Goal: Book appointment/travel/reservation

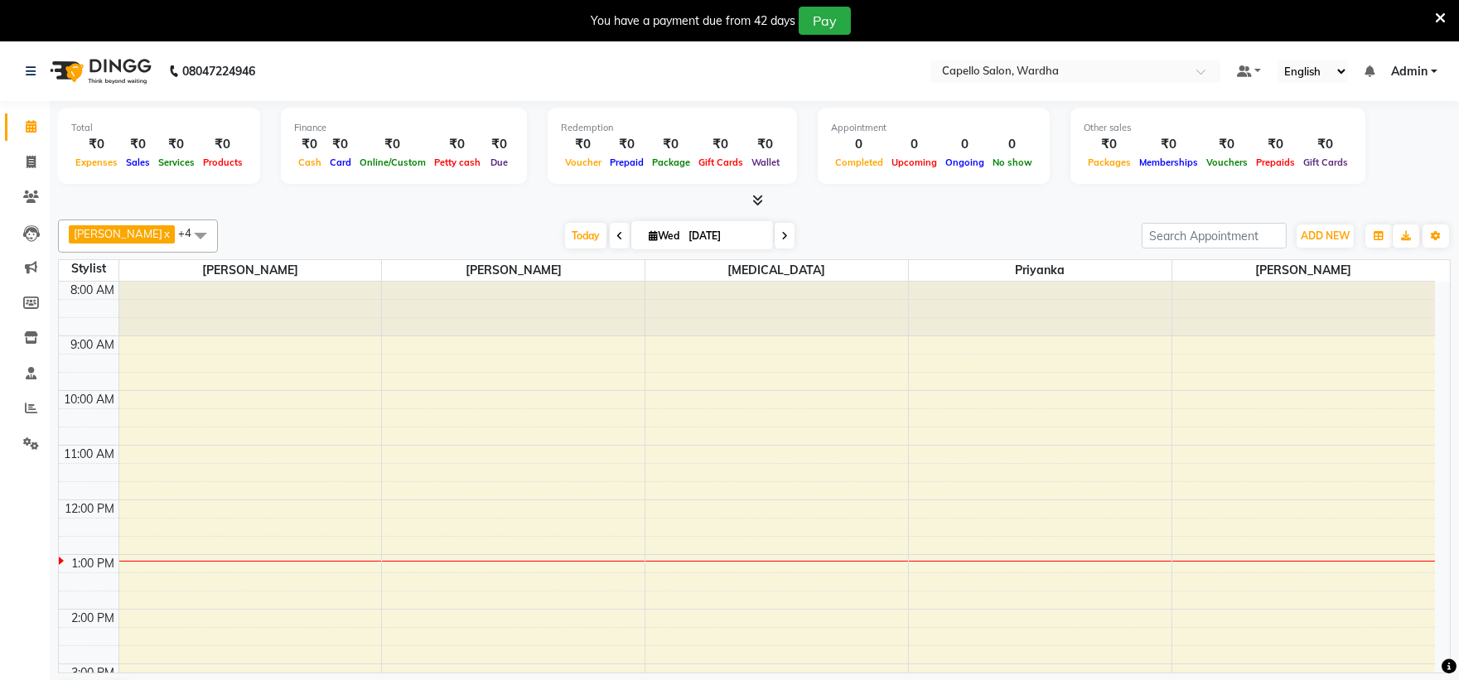
click at [249, 448] on div "8:00 AM 9:00 AM 10:00 AM 11:00 AM 12:00 PM 1:00 PM 2:00 PM 3:00 PM 4:00 PM 5:00…" at bounding box center [747, 637] width 1377 height 710
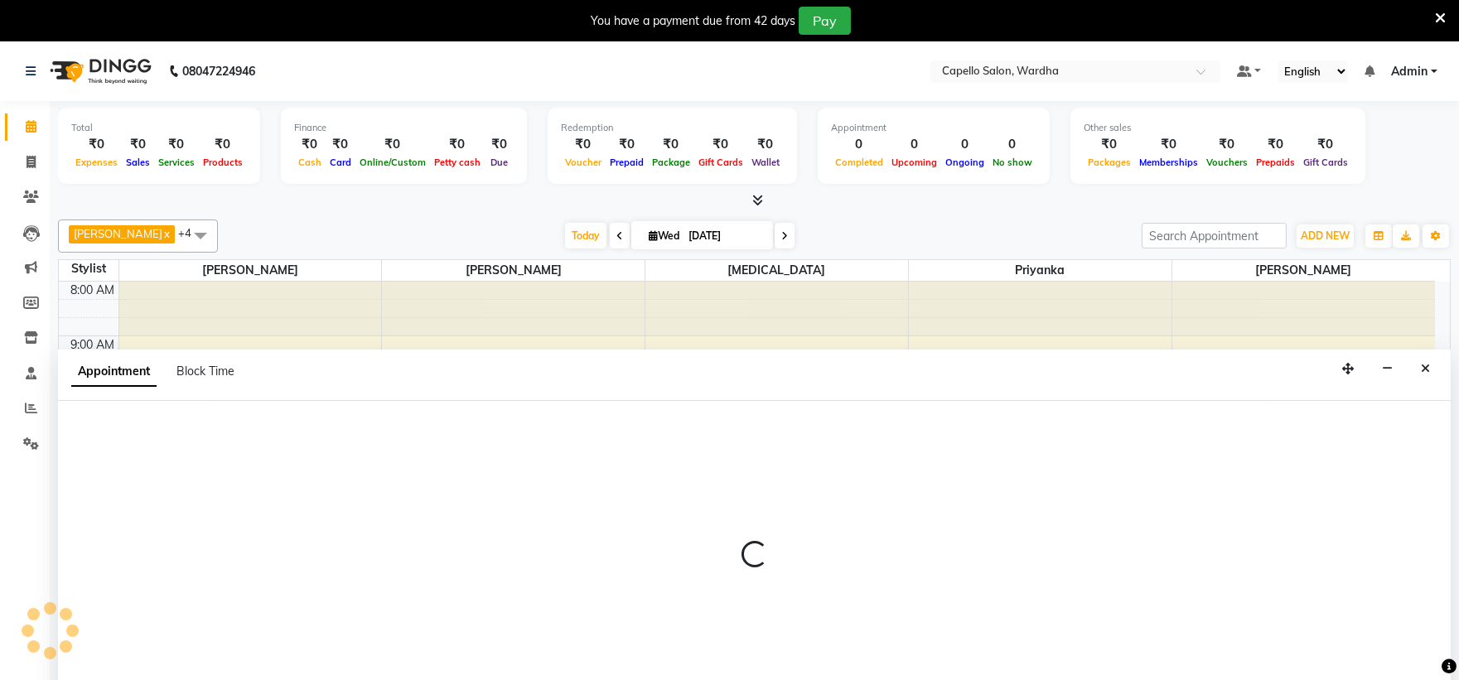
scroll to position [42, 0]
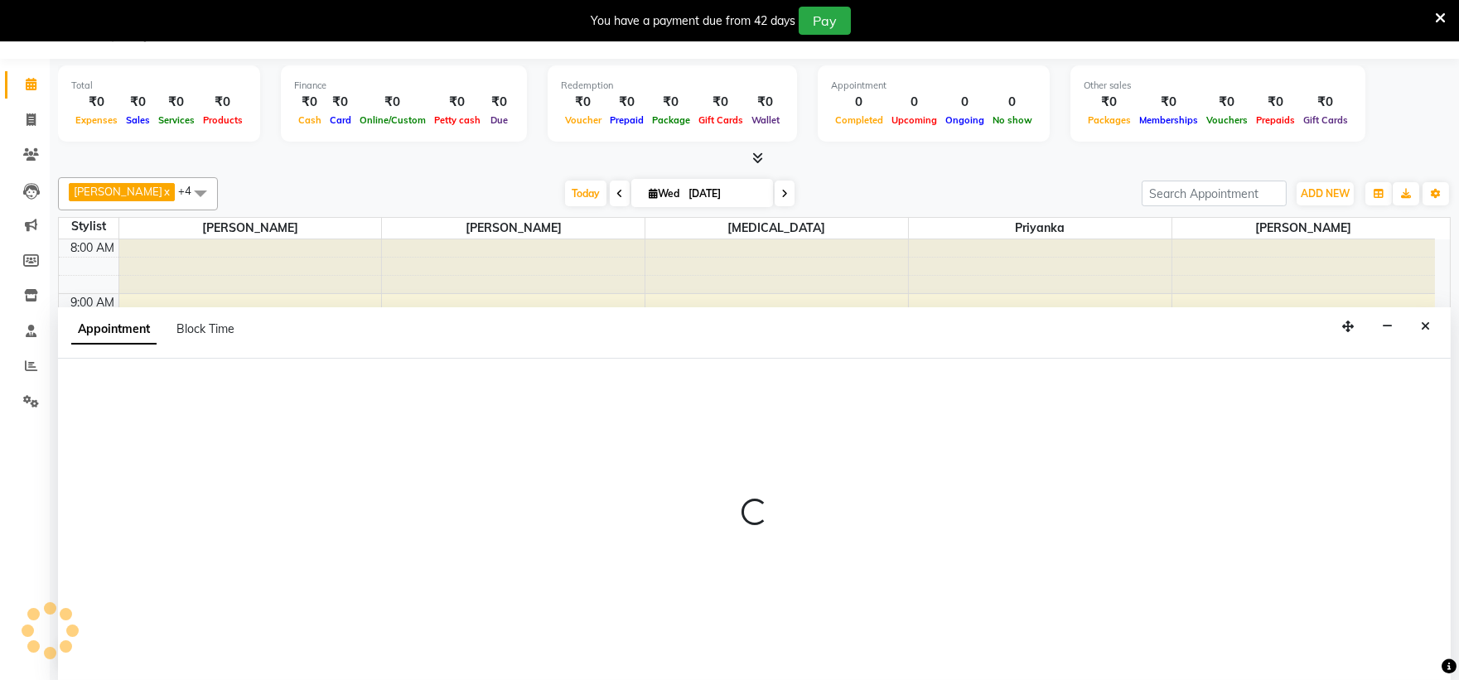
select select "80545"
select select "tentative"
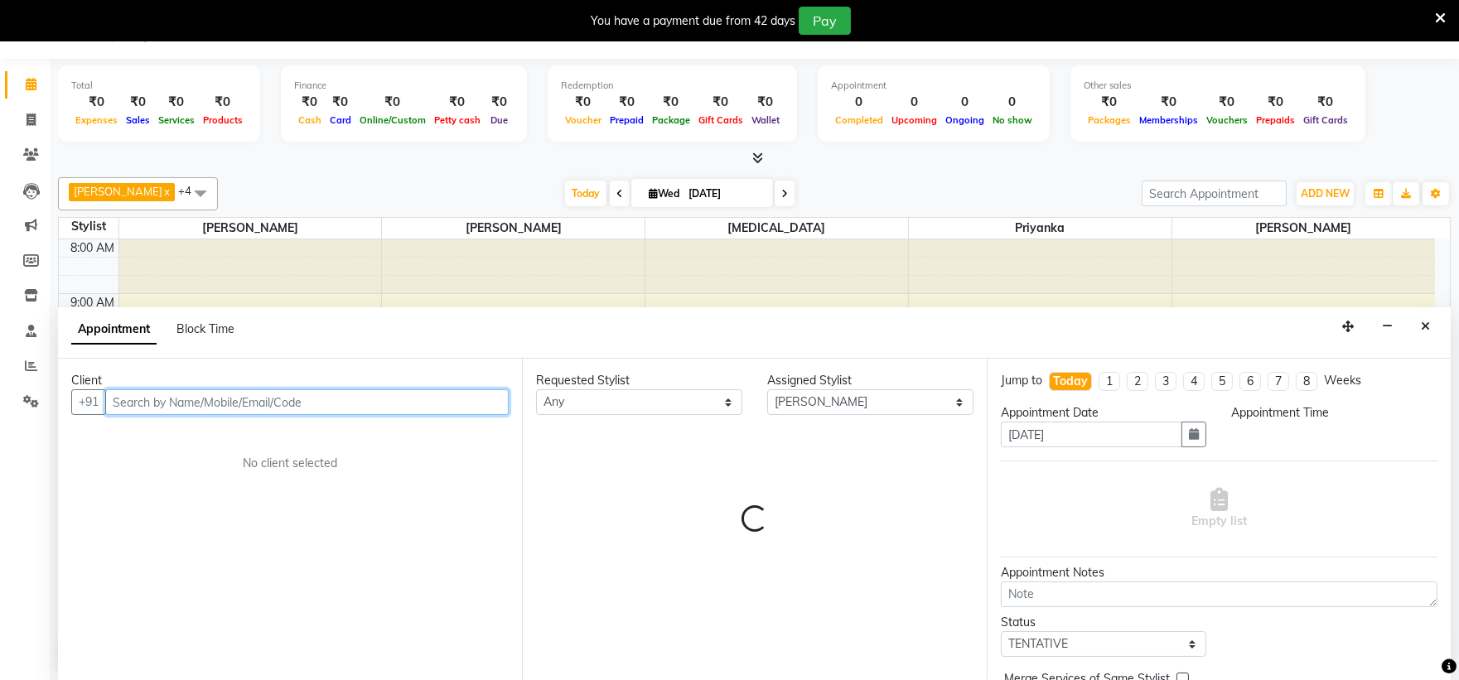
select select "660"
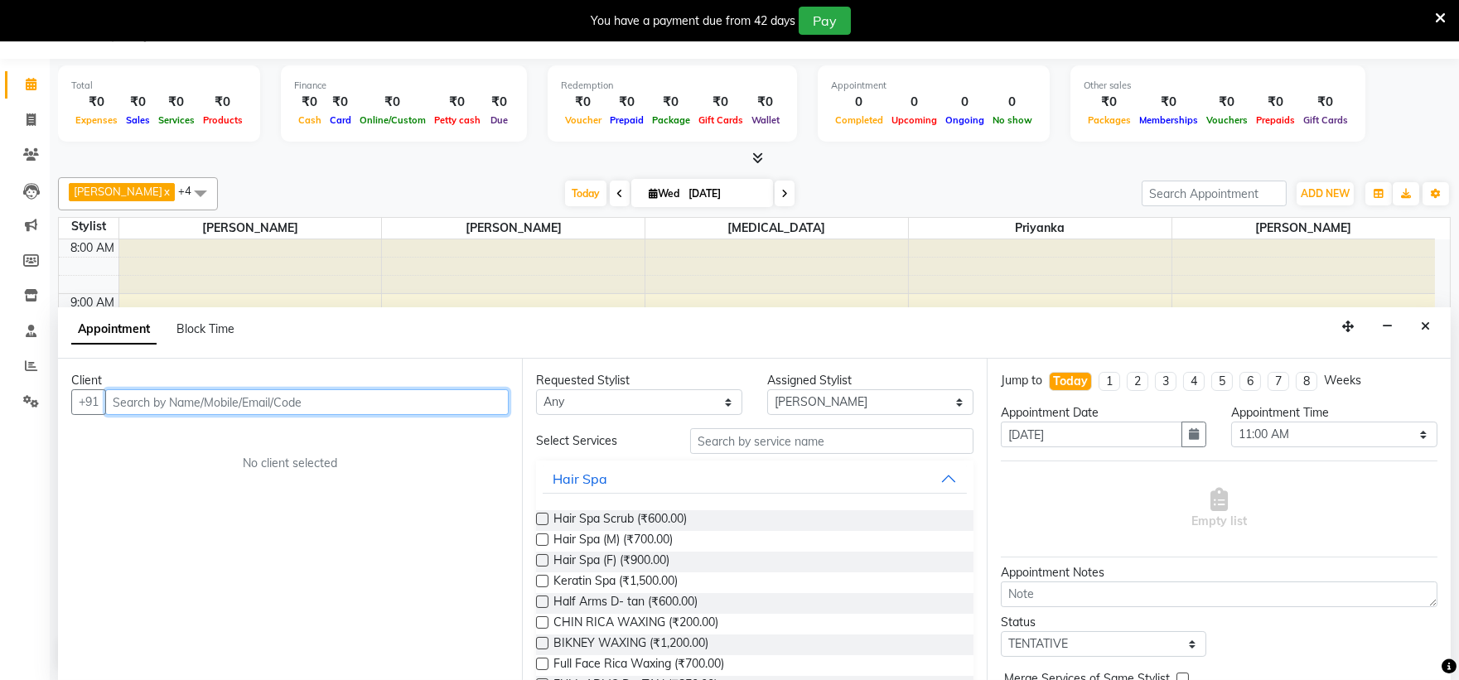
click at [234, 399] on input "text" at bounding box center [307, 403] width 404 height 26
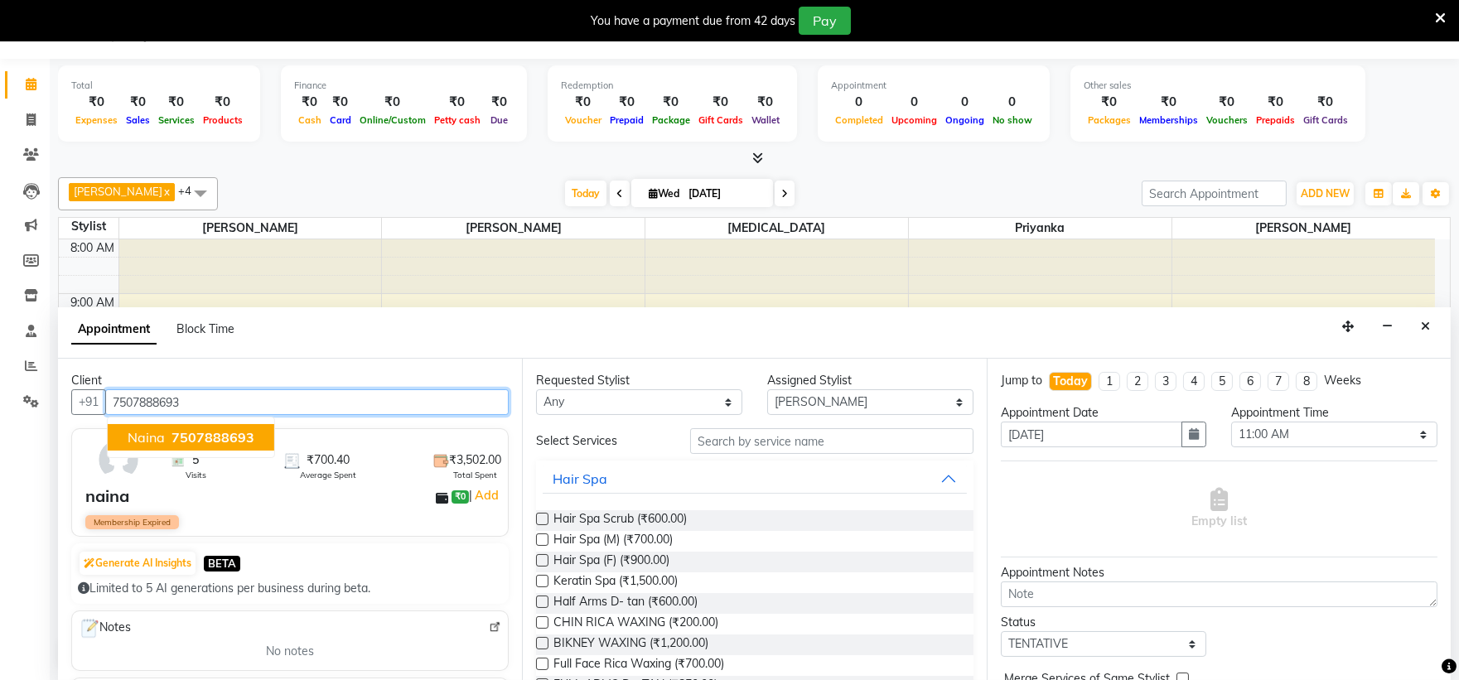
click at [251, 436] on button "naina 7507888693" at bounding box center [191, 437] width 167 height 27
type input "7507888693"
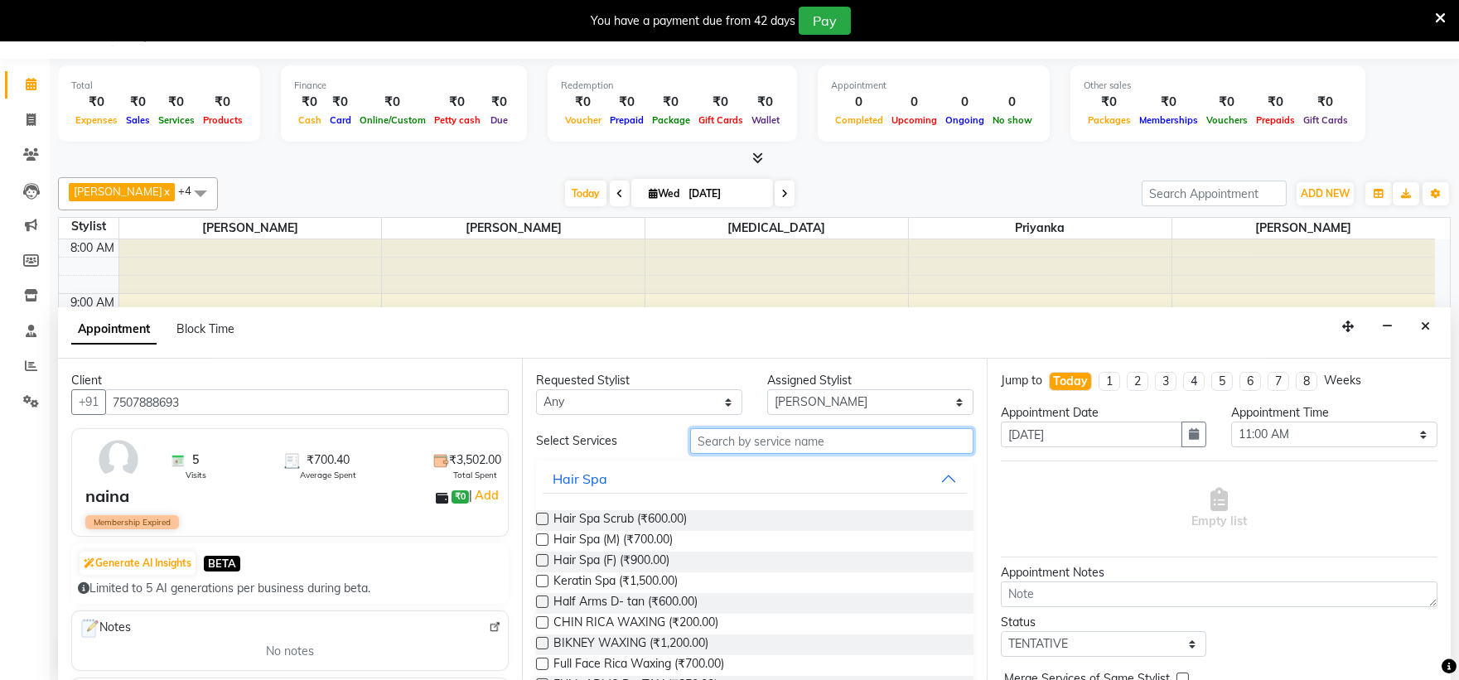
click at [765, 443] on input "text" at bounding box center [831, 441] width 283 height 26
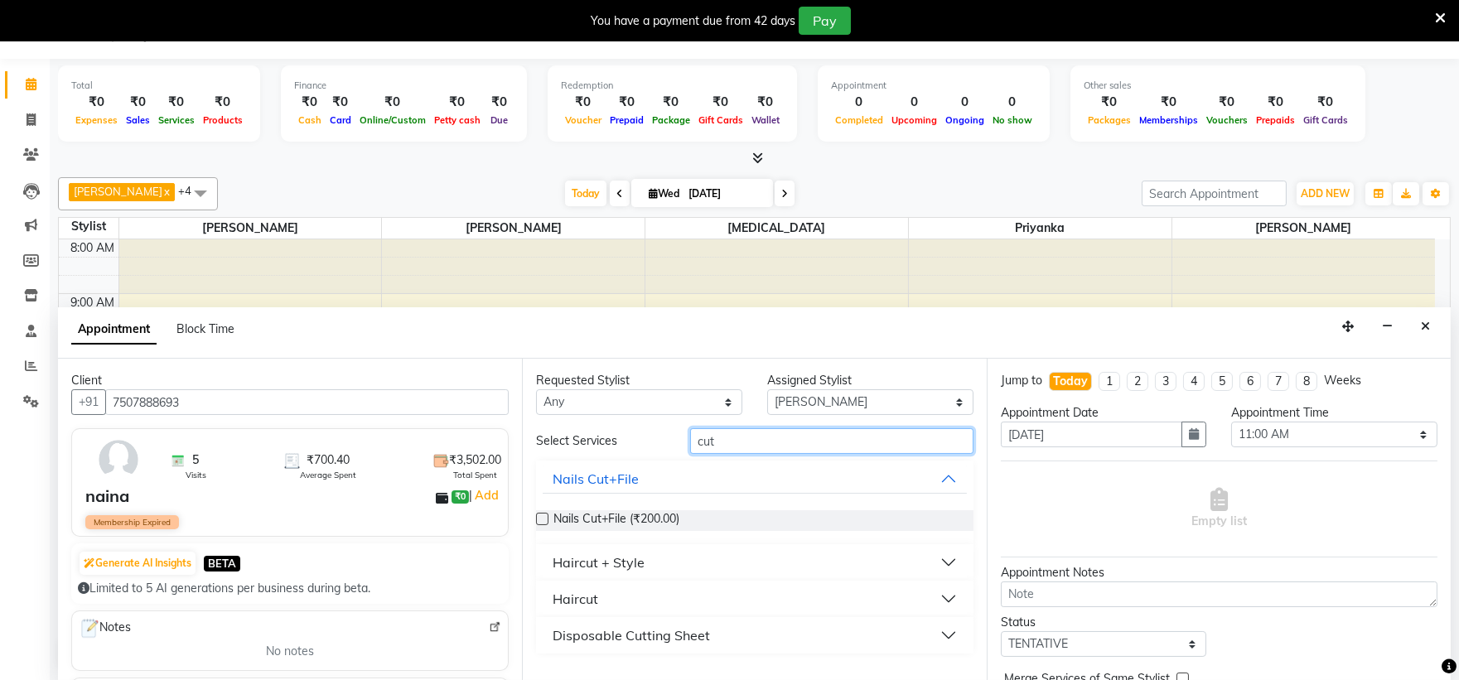
type input "cut"
click at [598, 597] on button "Haircut" at bounding box center [755, 599] width 424 height 30
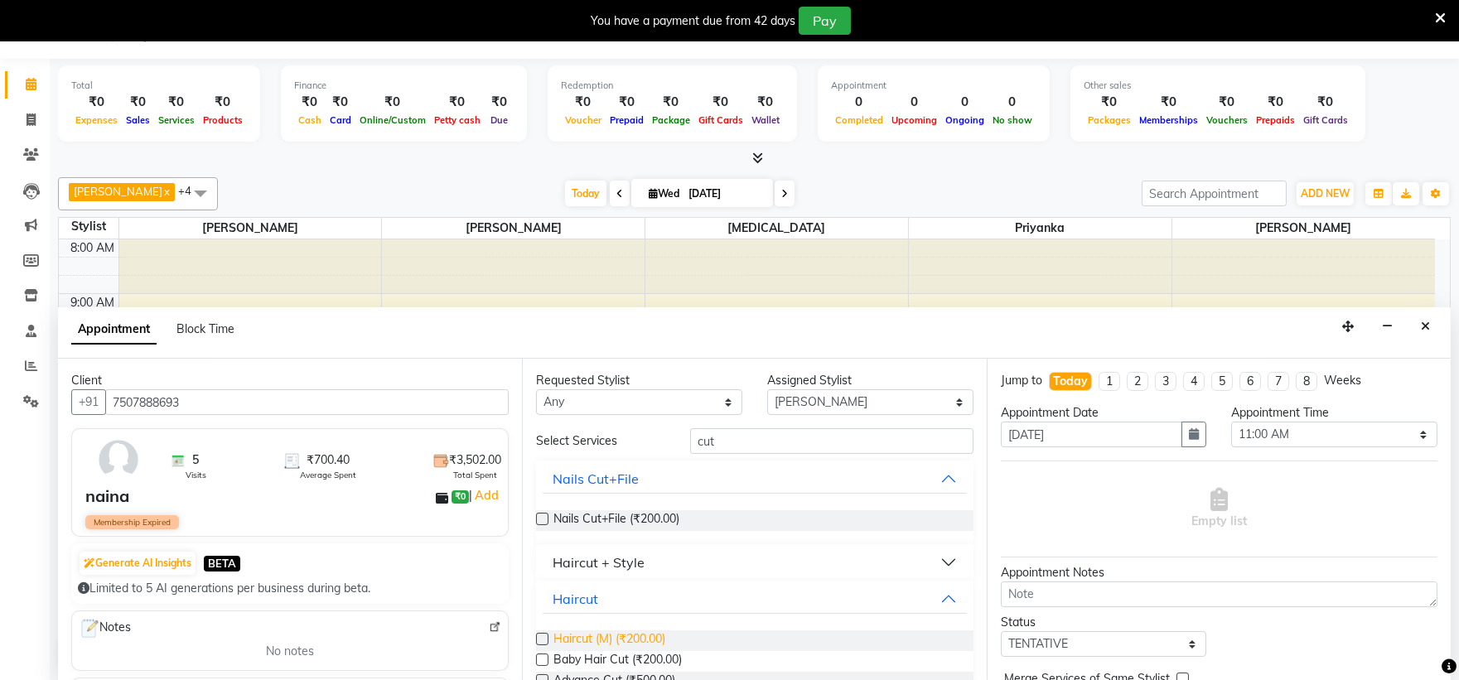
click at [576, 639] on span "Haircut (M) (₹200.00)" at bounding box center [610, 641] width 112 height 21
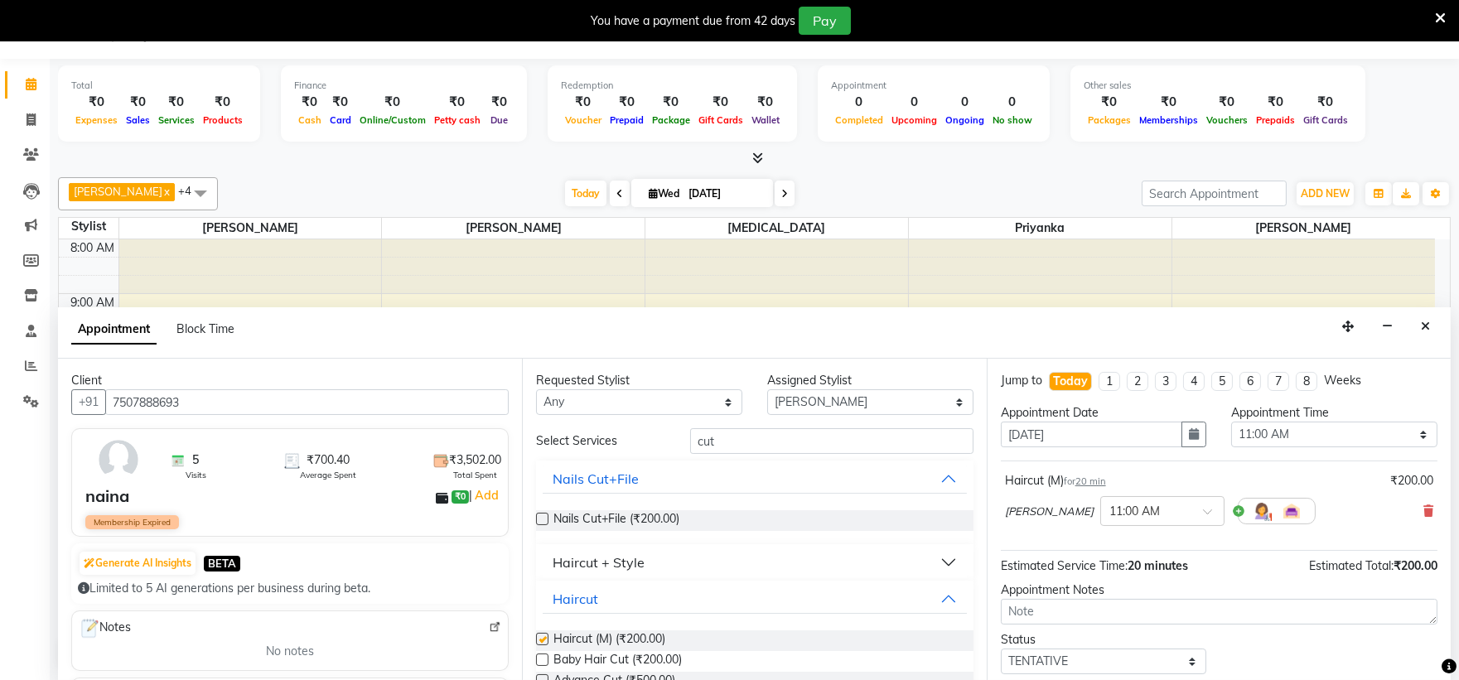
checkbox input "false"
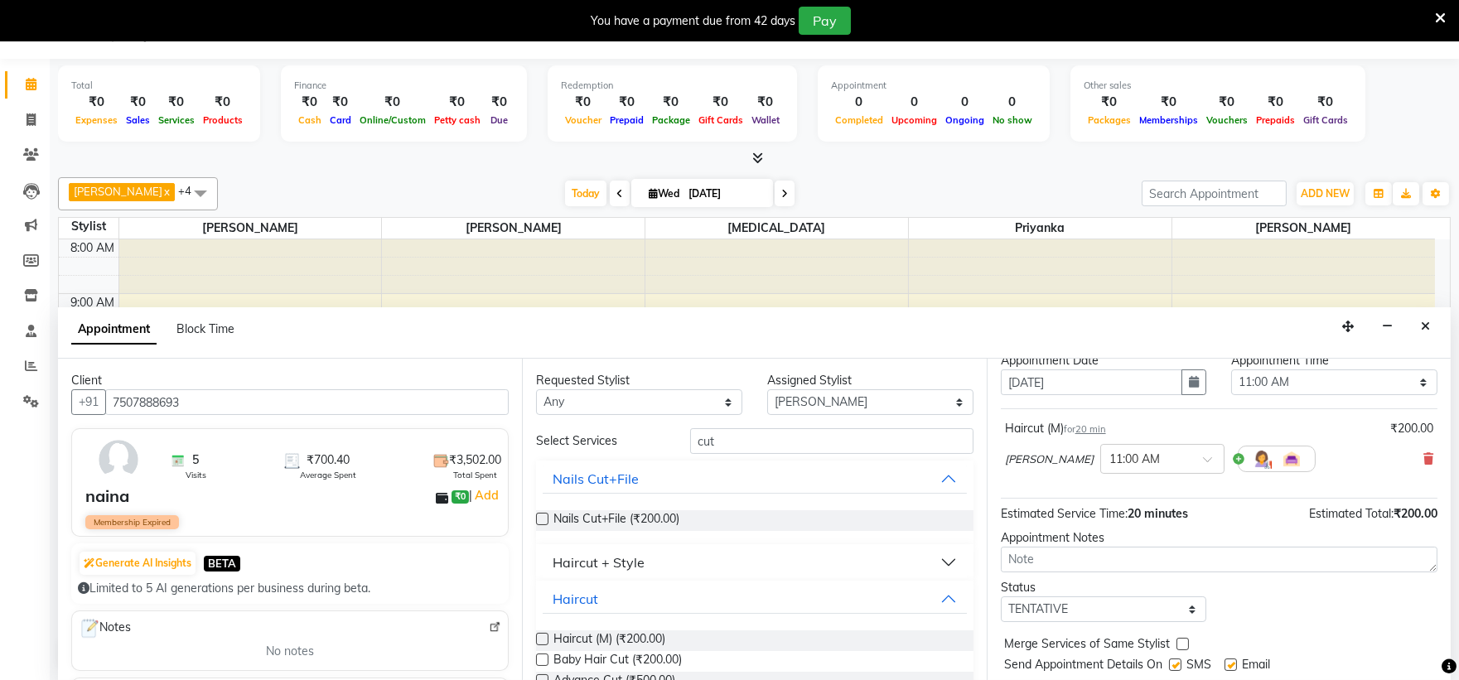
scroll to position [98, 0]
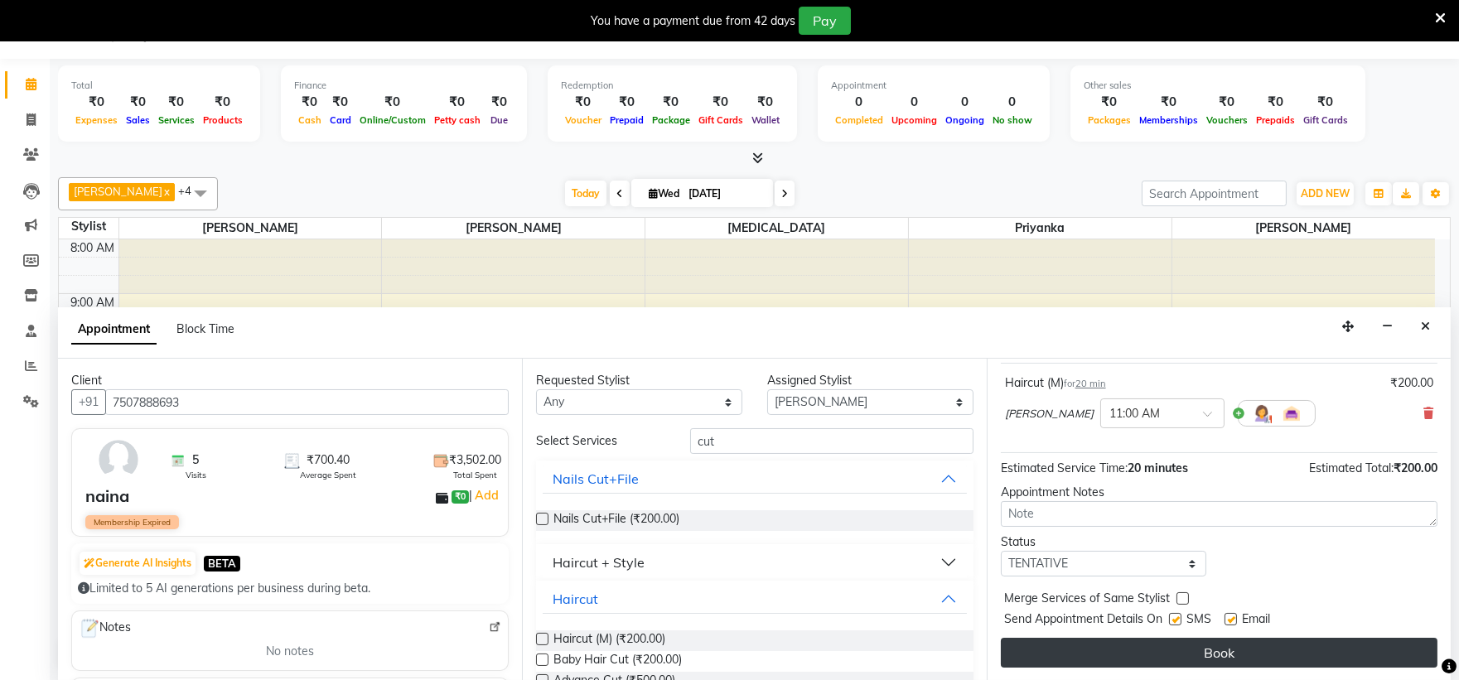
click at [1124, 648] on button "Book" at bounding box center [1219, 653] width 437 height 30
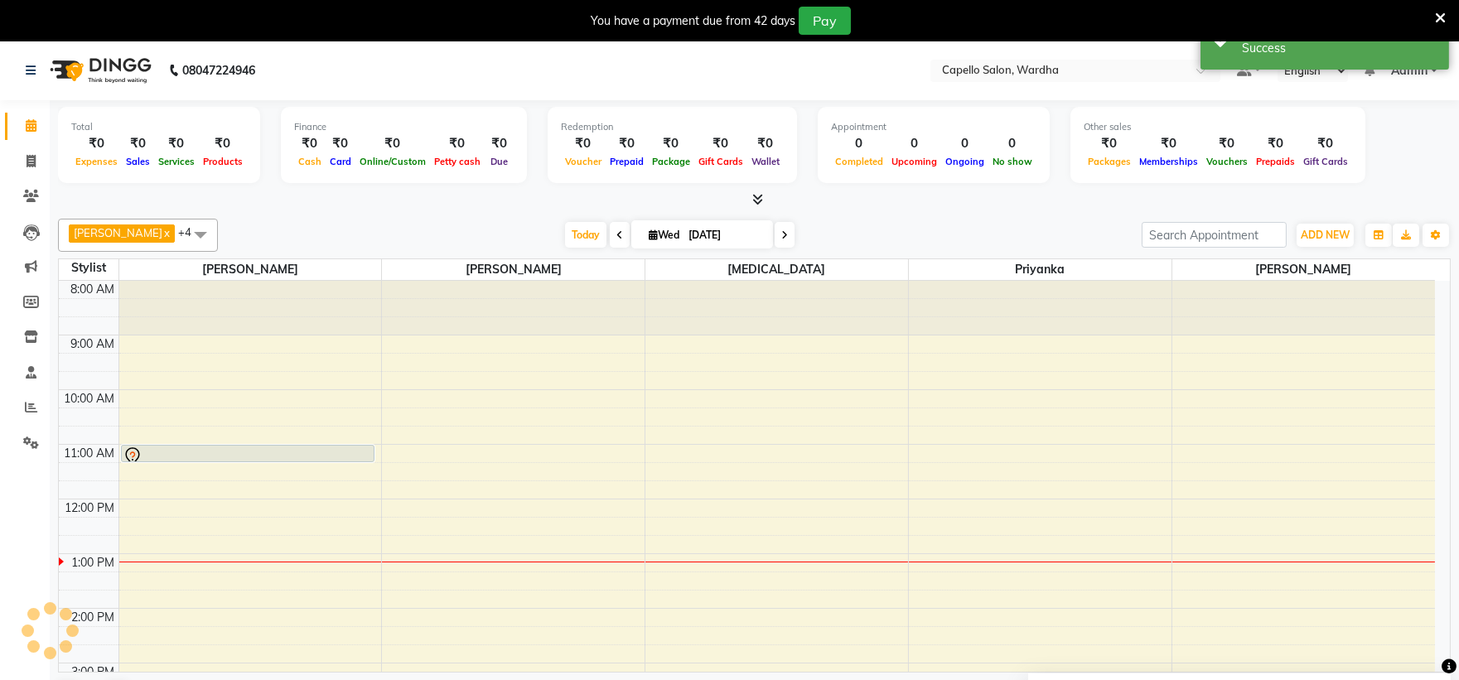
scroll to position [0, 0]
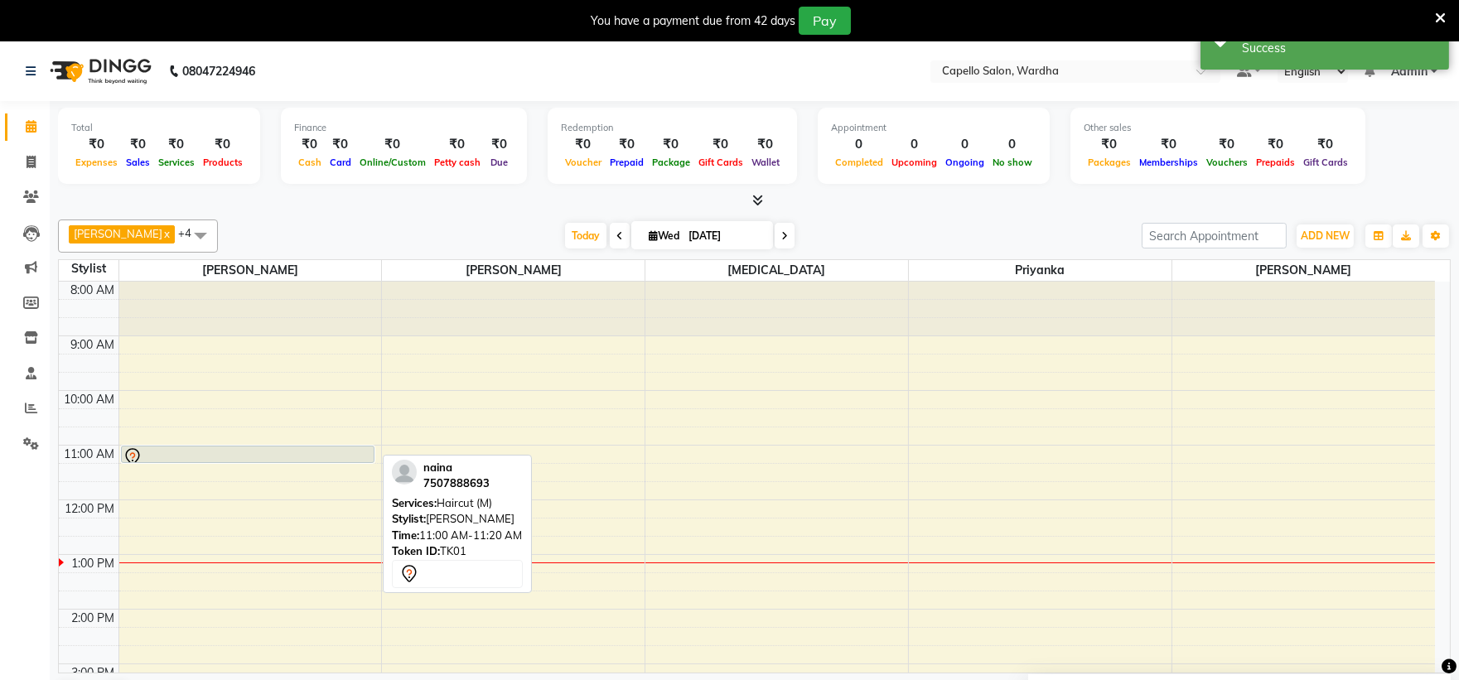
click at [293, 456] on div at bounding box center [248, 458] width 251 height 20
select select "7"
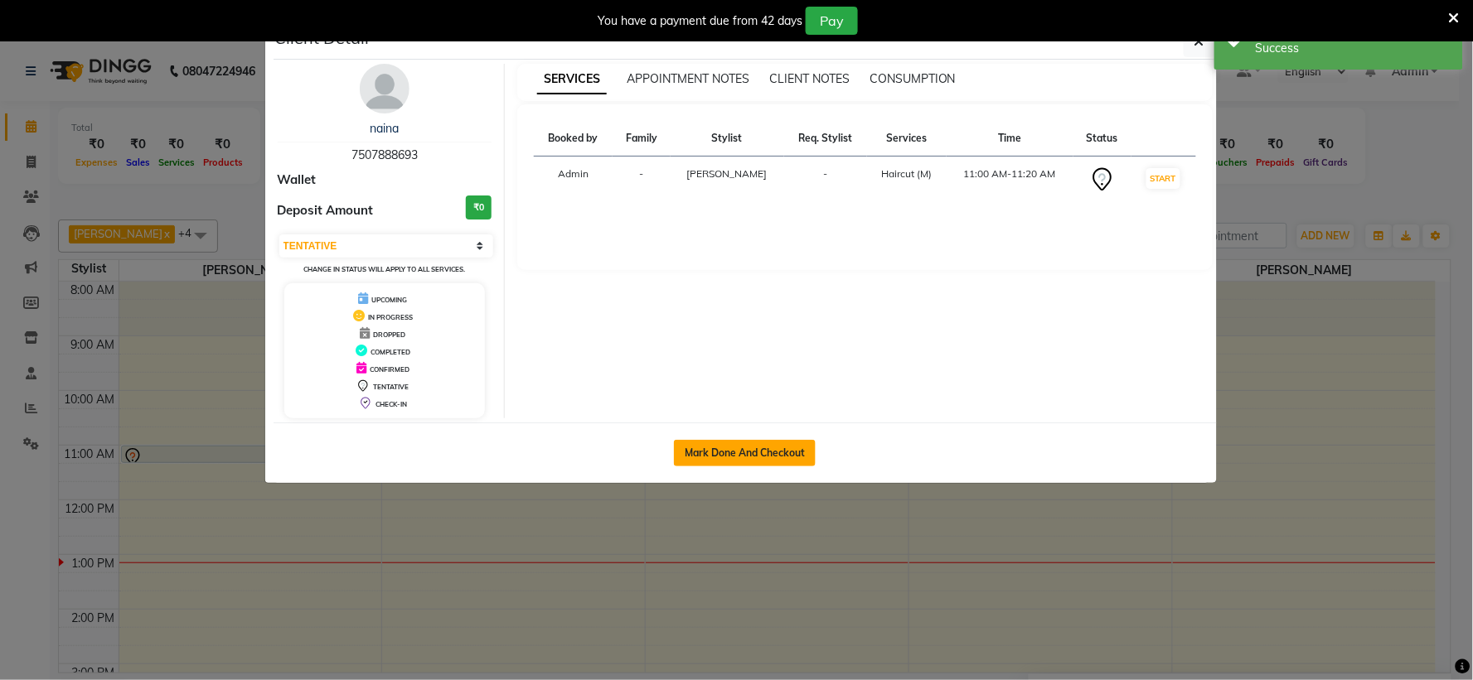
click at [711, 446] on button "Mark Done And Checkout" at bounding box center [745, 453] width 142 height 27
select select "service"
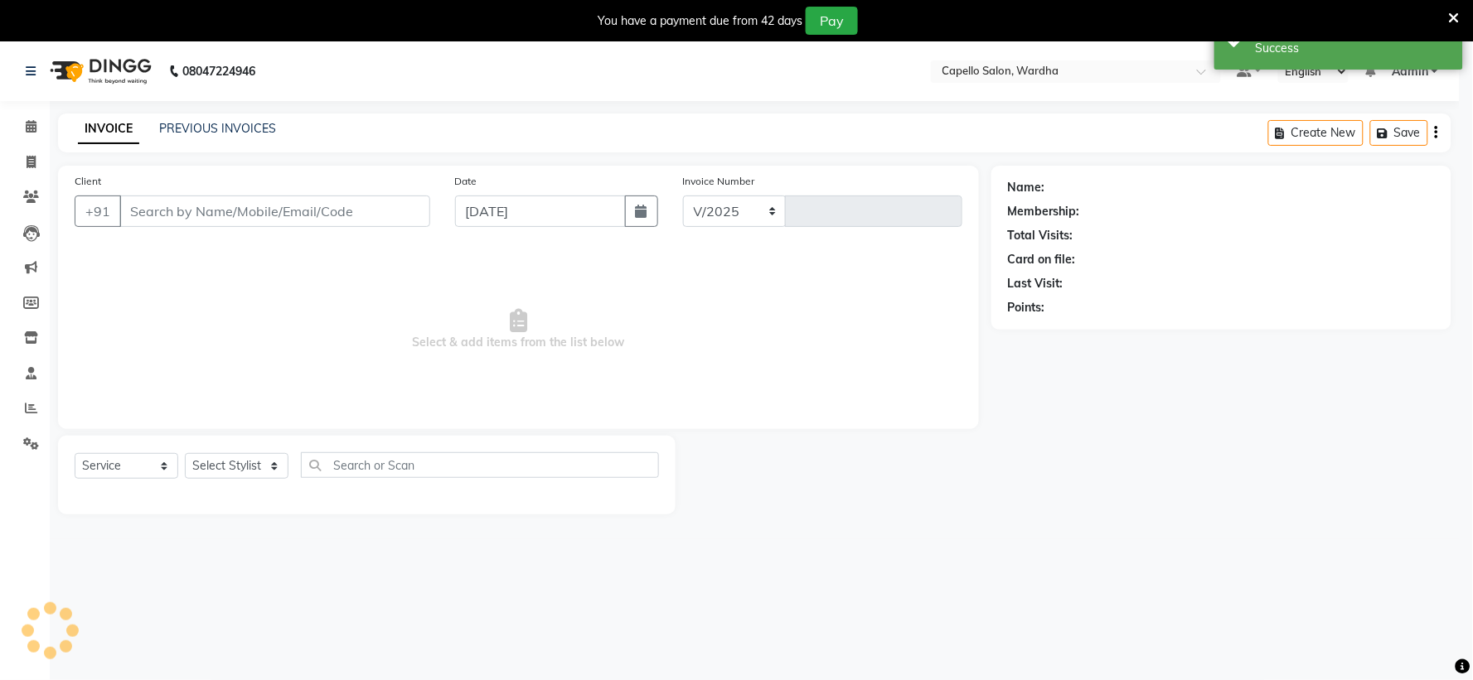
select select "4620"
type input "2075"
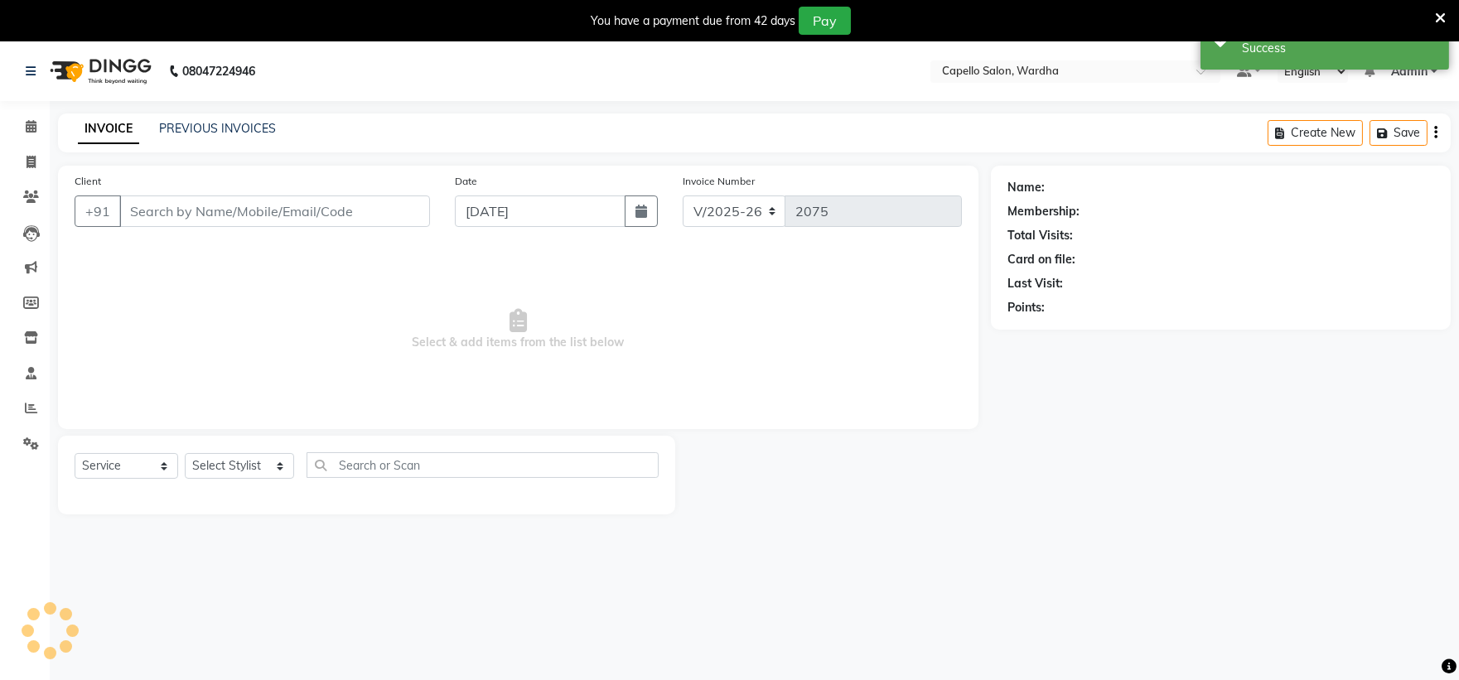
type input "7507888693"
select select "80545"
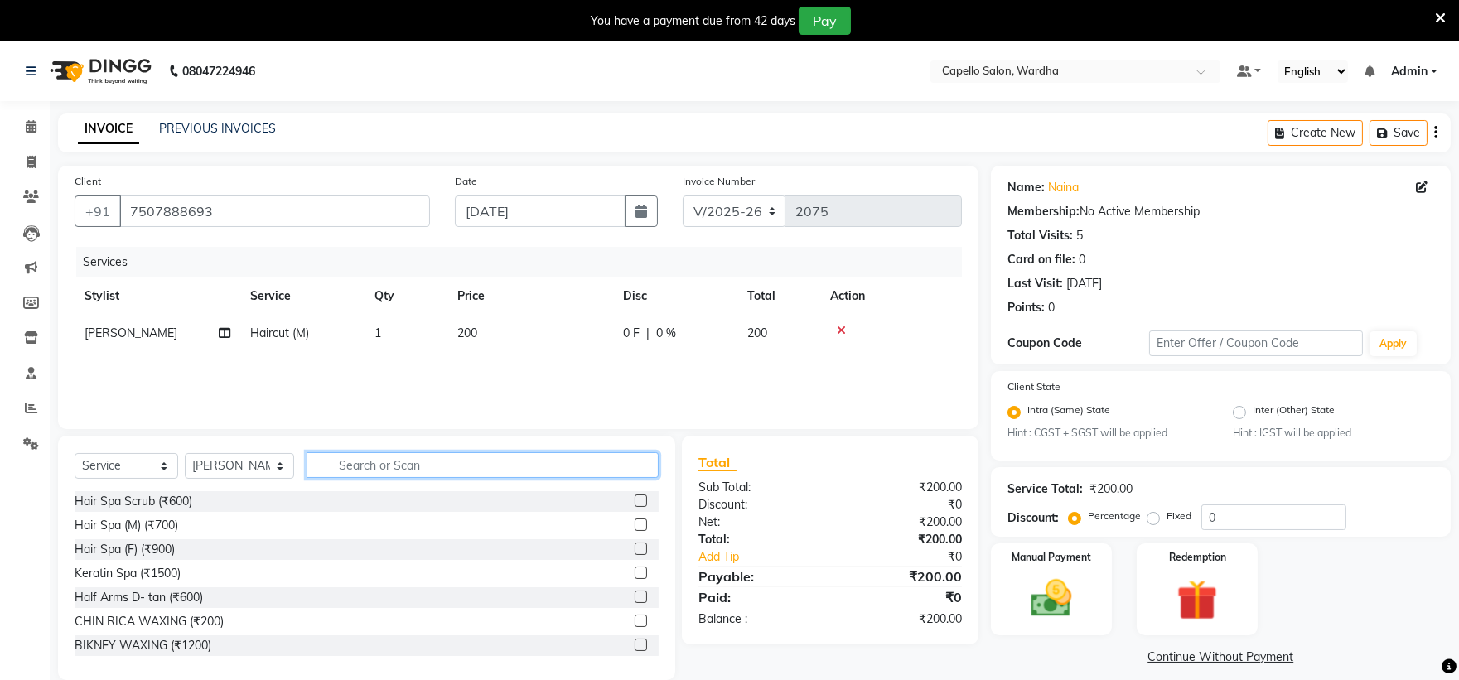
click at [360, 467] on input "text" at bounding box center [483, 466] width 353 height 26
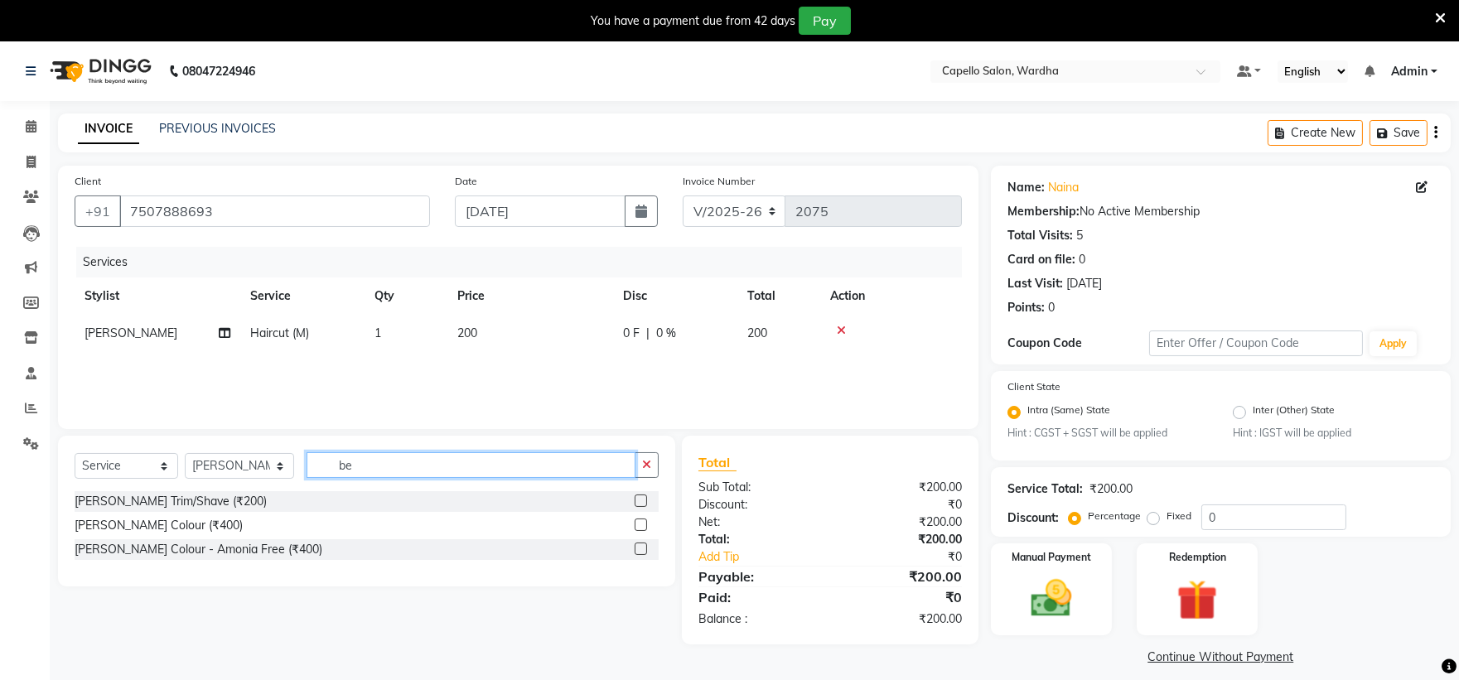
type input "be"
click at [641, 503] on label at bounding box center [641, 501] width 12 height 12
click at [641, 503] on input "checkbox" at bounding box center [640, 501] width 11 height 11
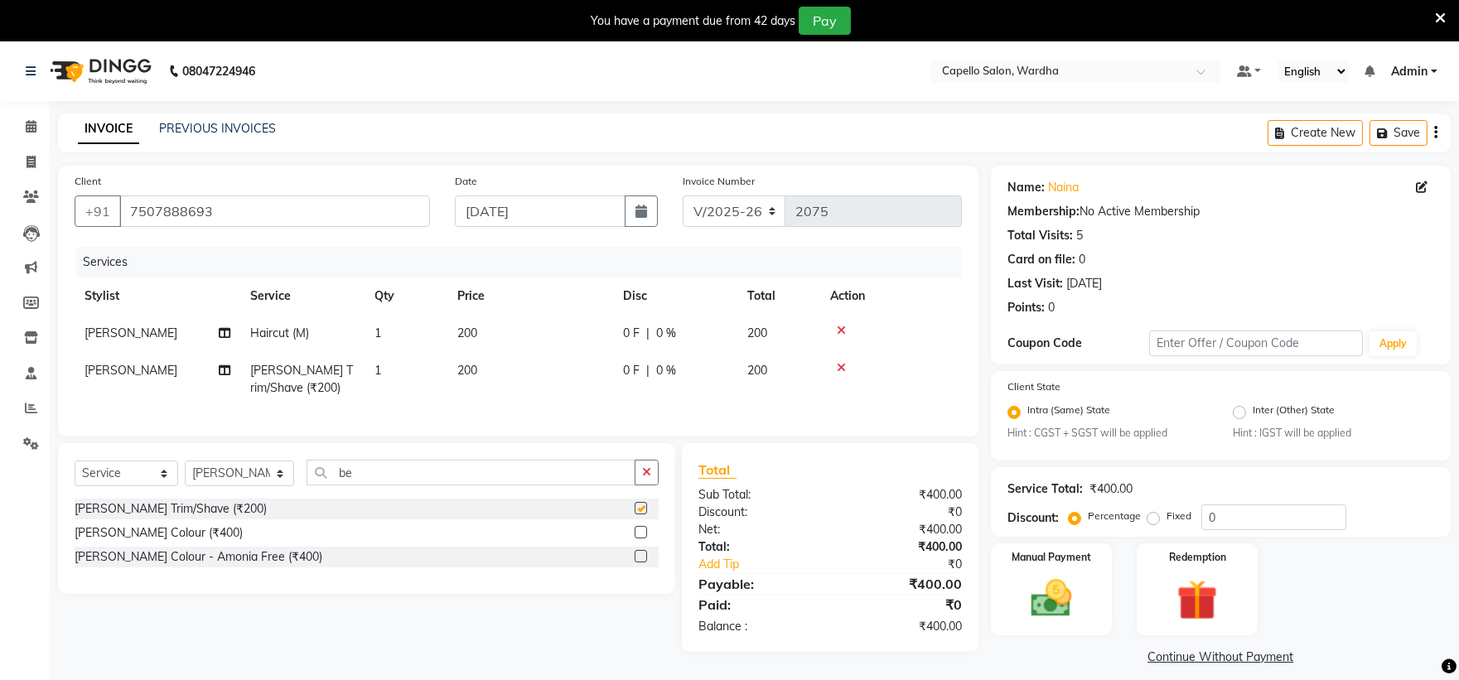
checkbox input "false"
click at [1039, 611] on img at bounding box center [1051, 599] width 69 height 49
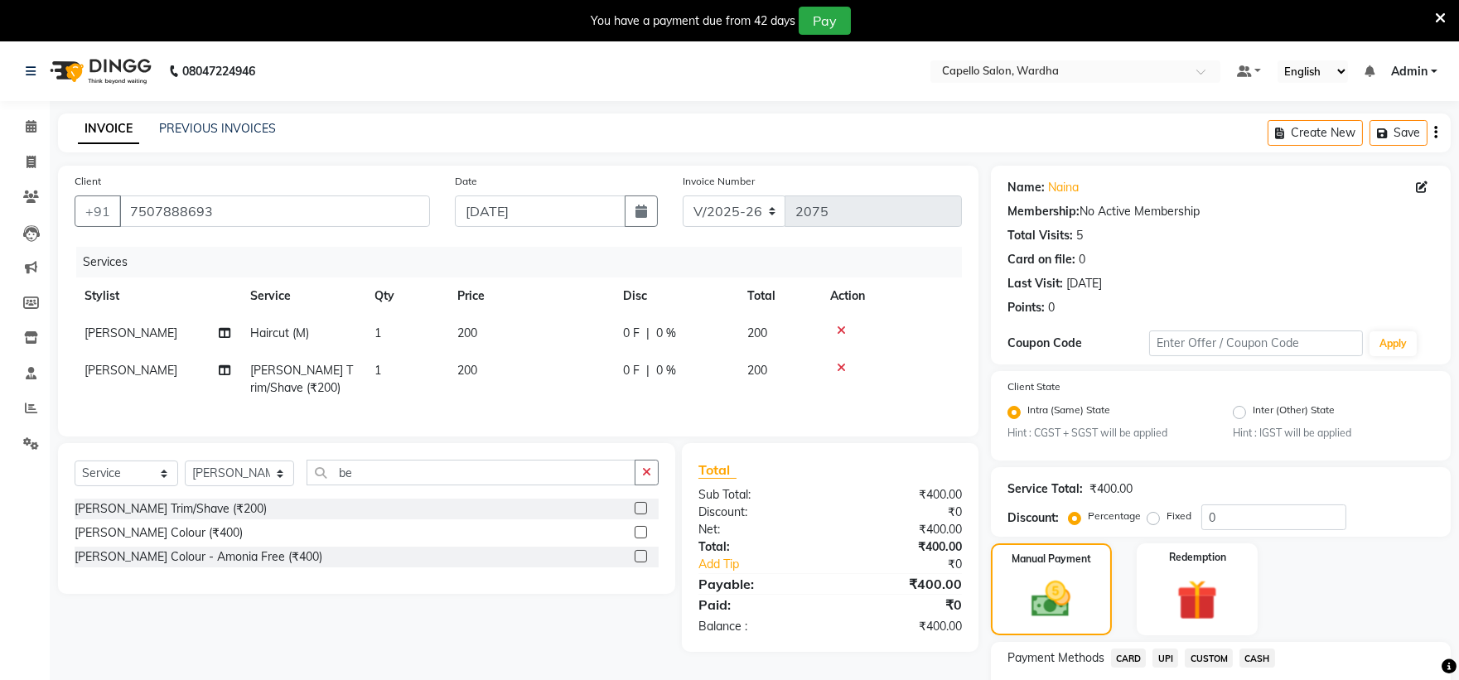
click at [1167, 661] on span "UPI" at bounding box center [1166, 658] width 26 height 19
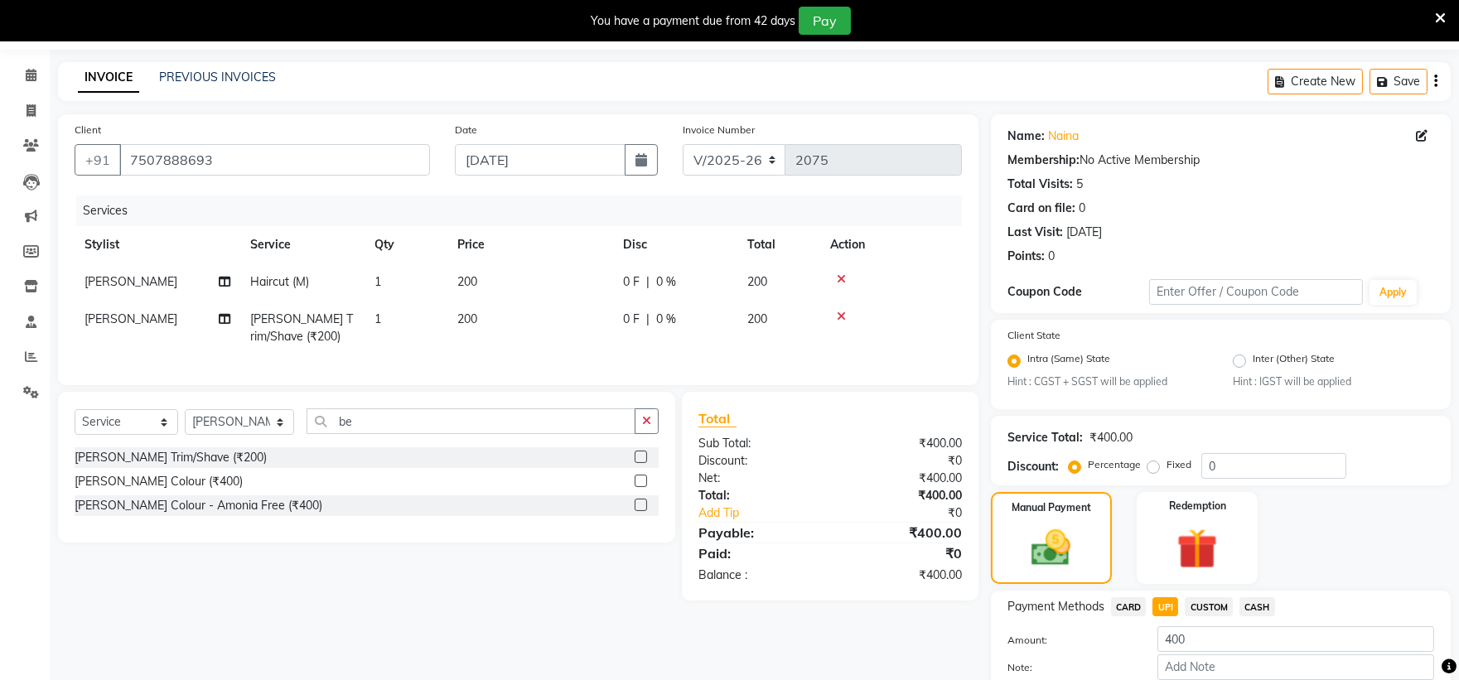
scroll to position [92, 0]
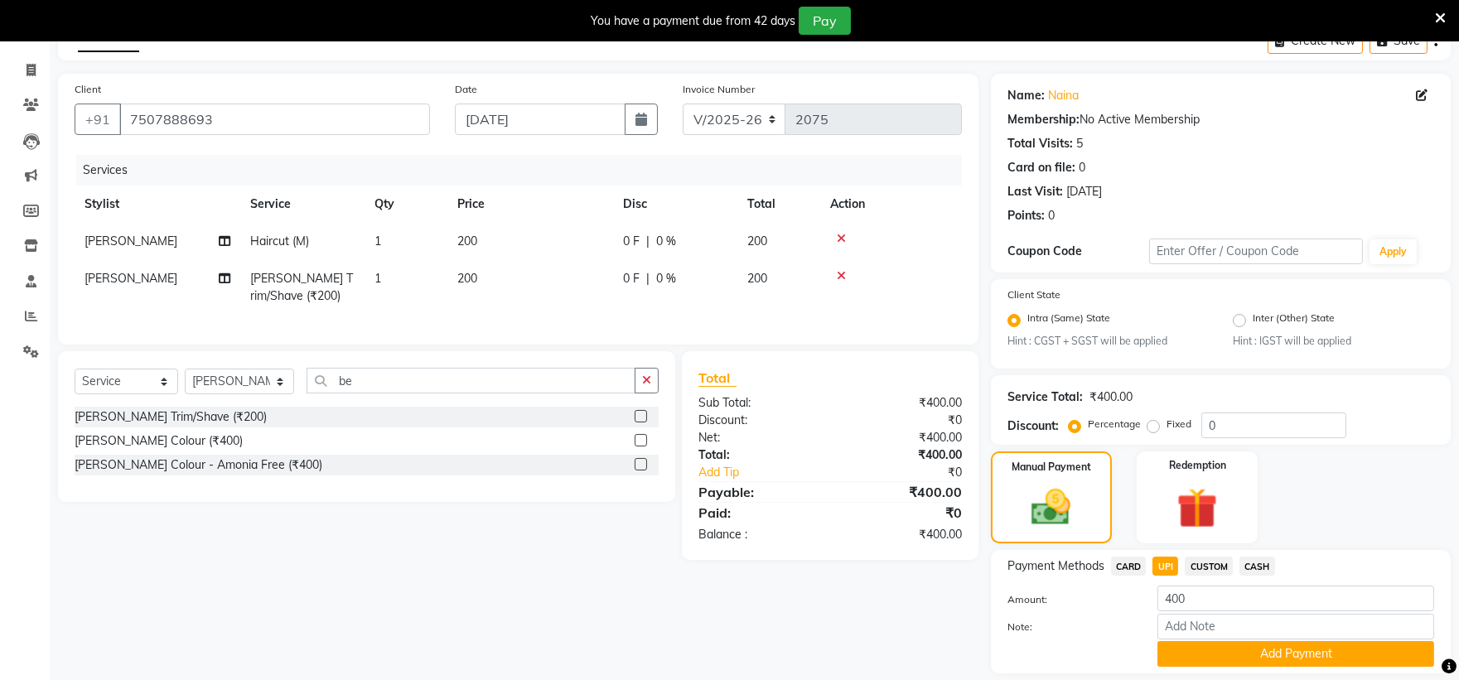
click at [1169, 651] on button "Add Payment" at bounding box center [1296, 654] width 277 height 26
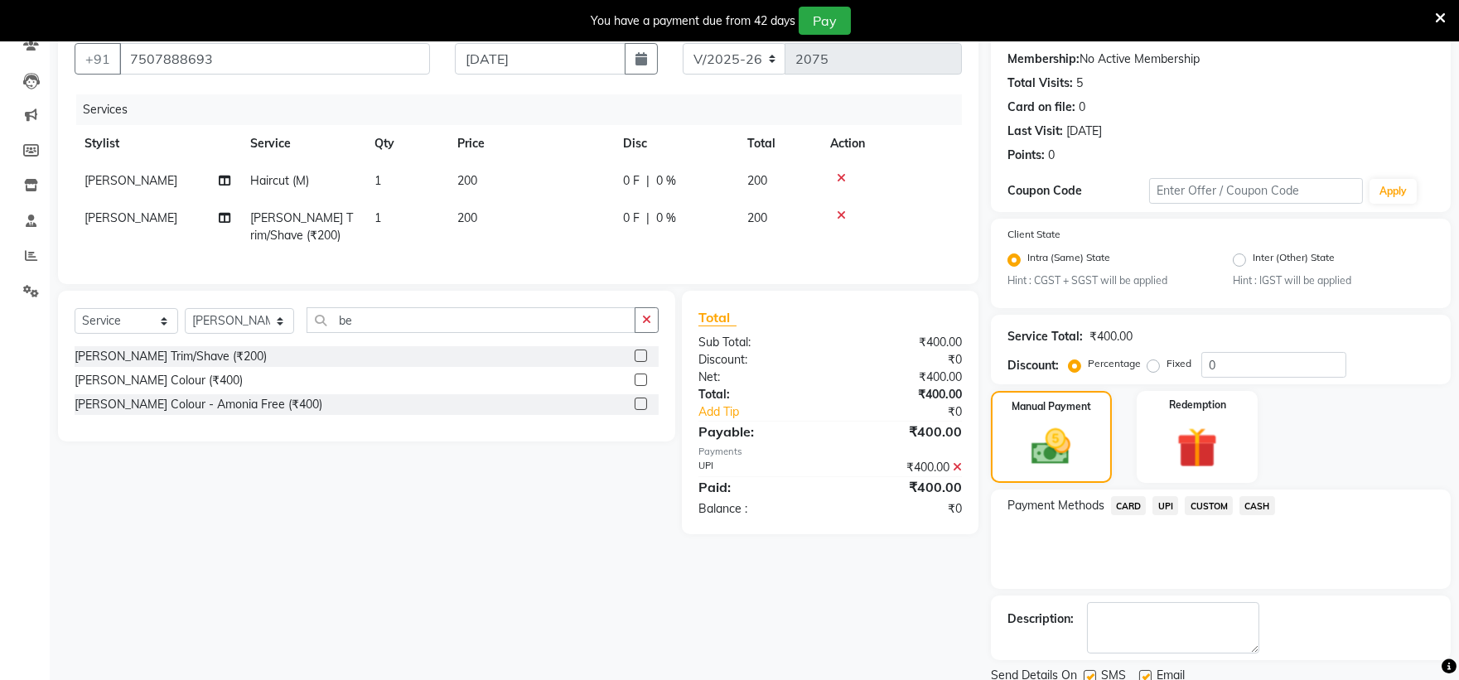
scroll to position [214, 0]
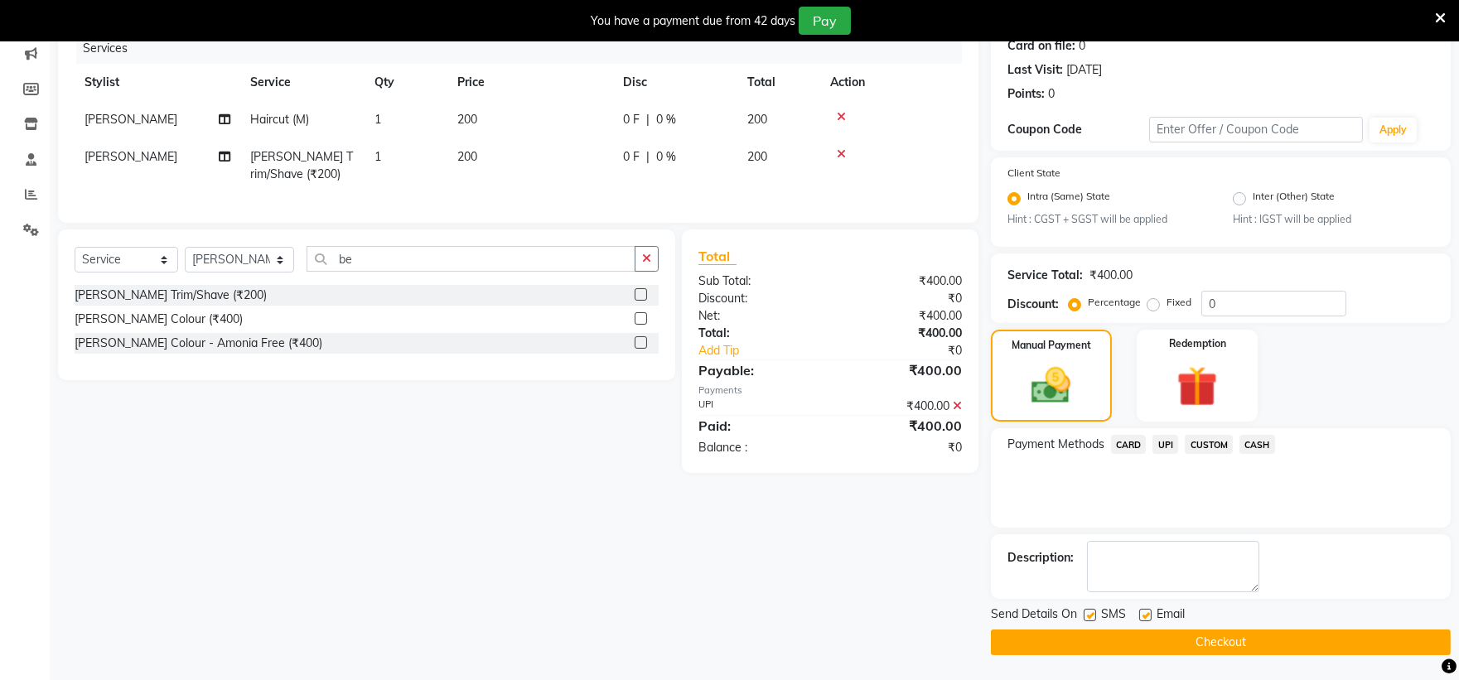
click at [1171, 651] on button "Checkout" at bounding box center [1221, 643] width 460 height 26
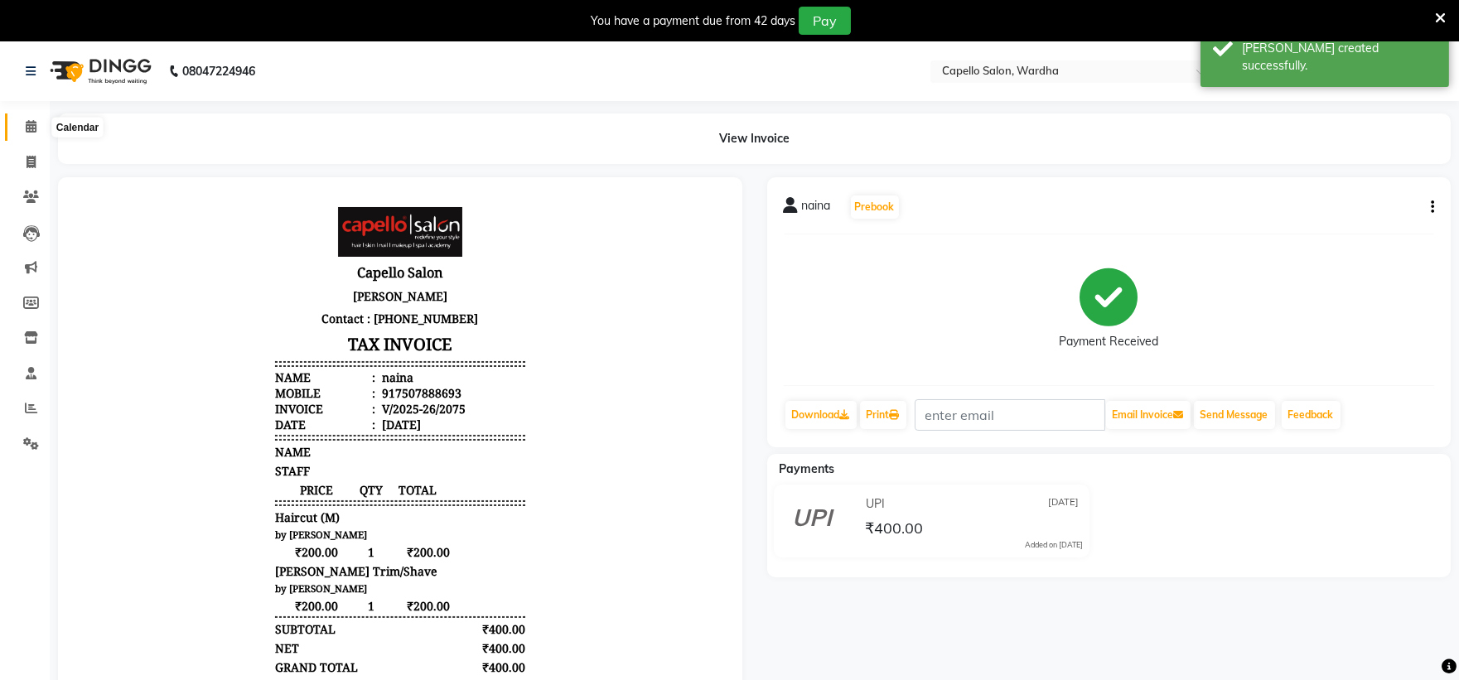
click at [29, 125] on icon at bounding box center [31, 126] width 11 height 12
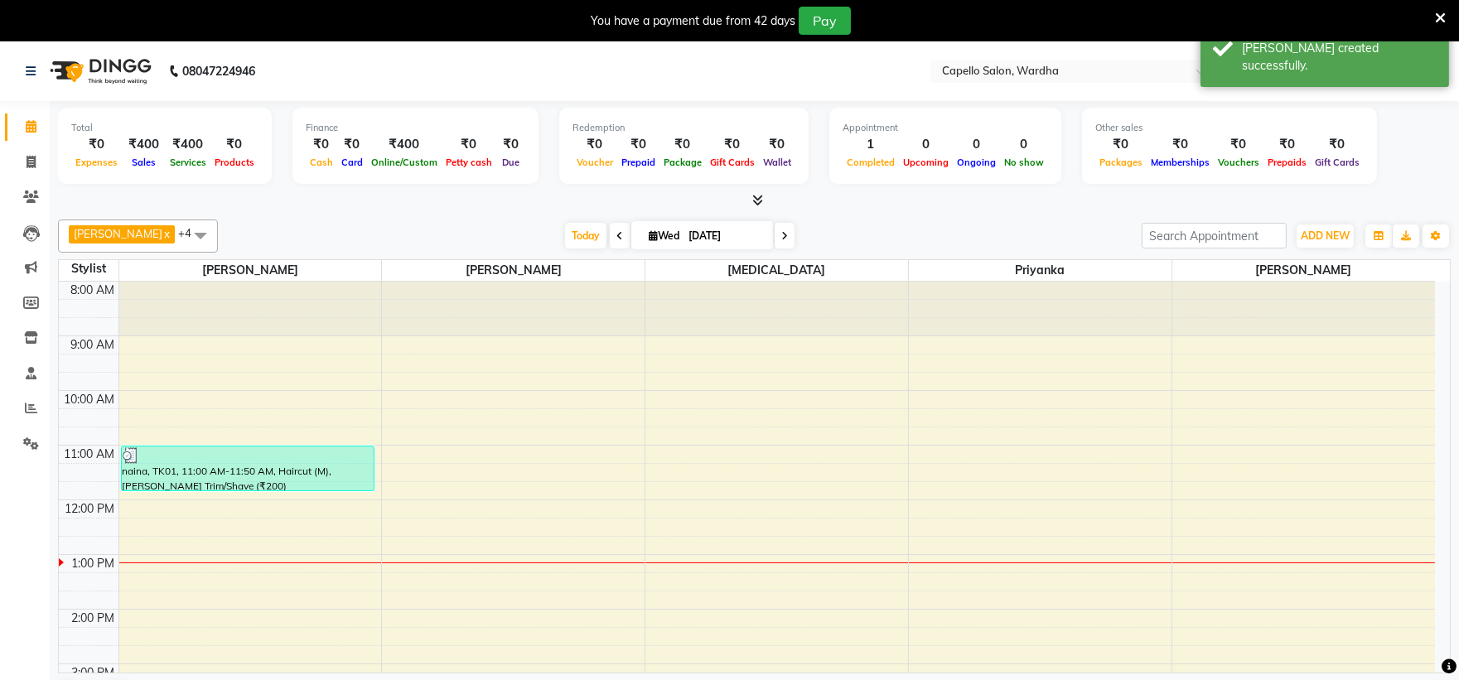
click at [499, 428] on td at bounding box center [777, 436] width 1317 height 18
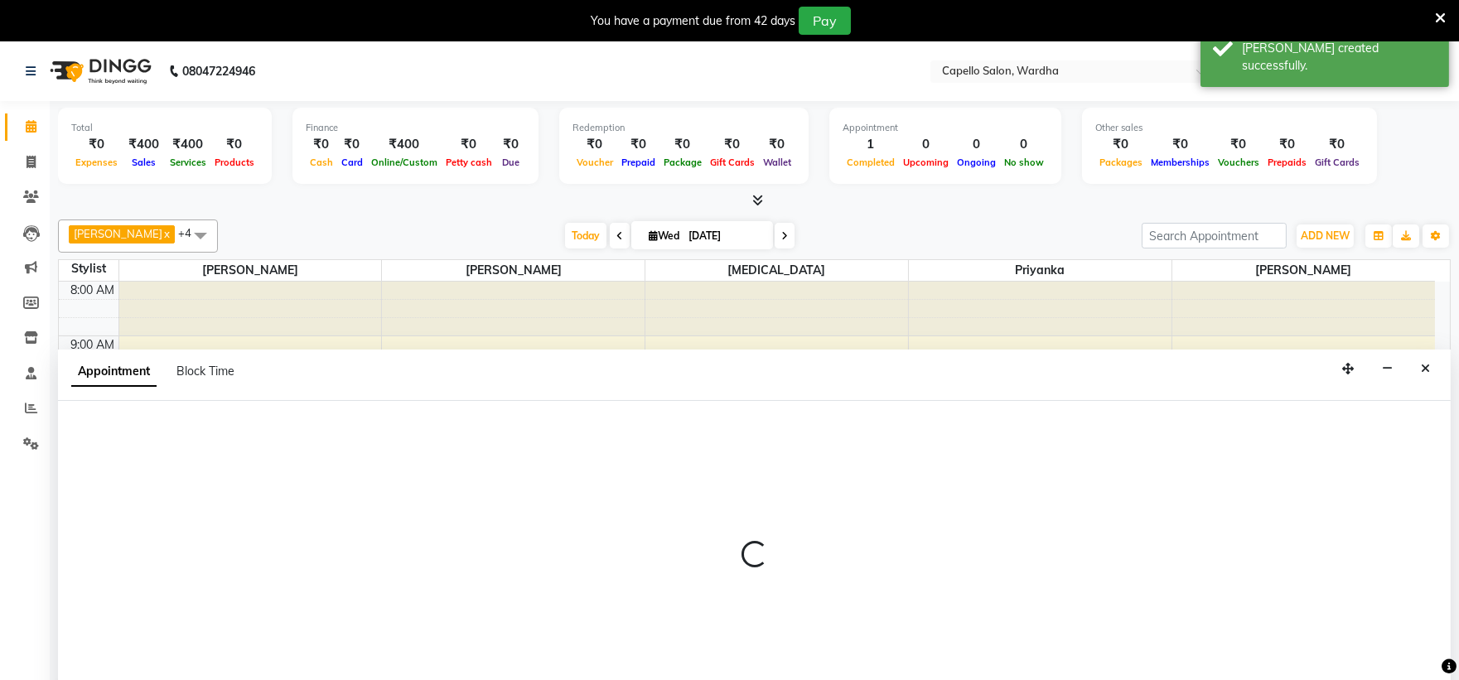
select select "35417"
select select "tentative"
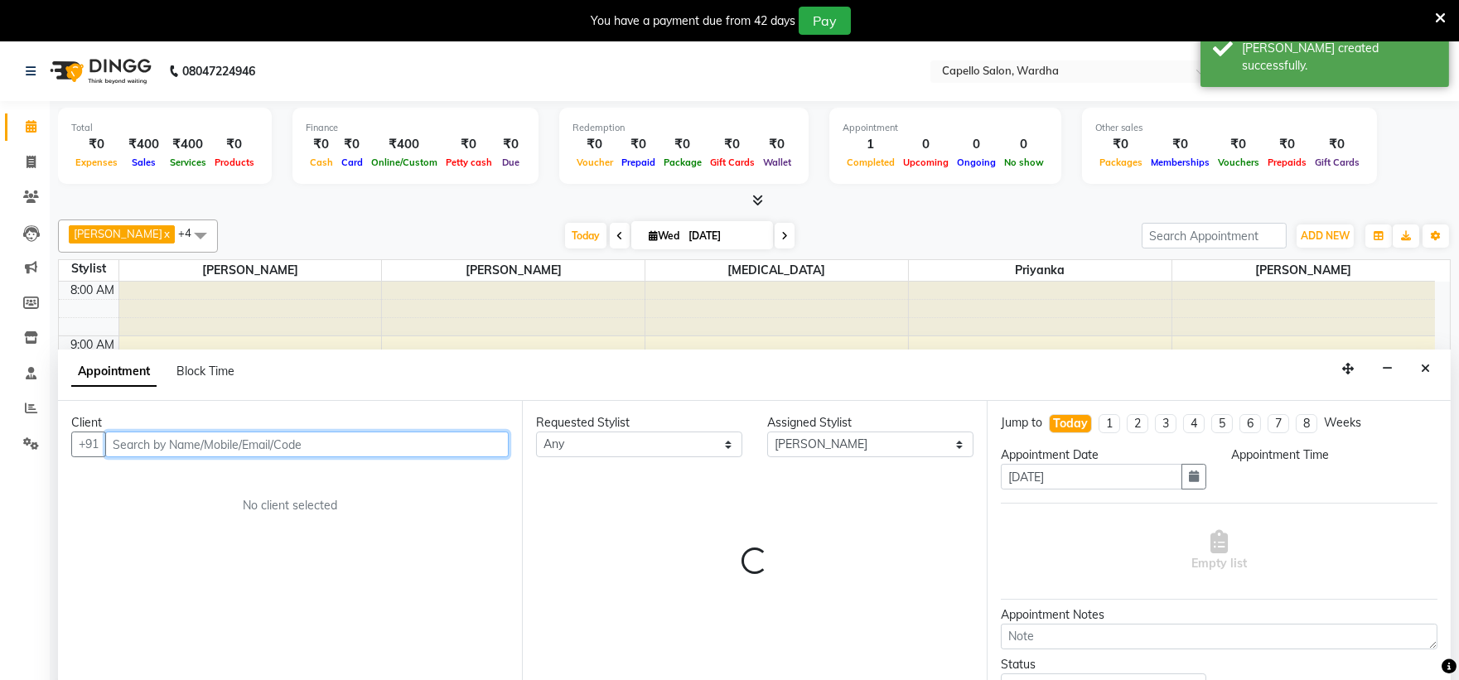
select select "615"
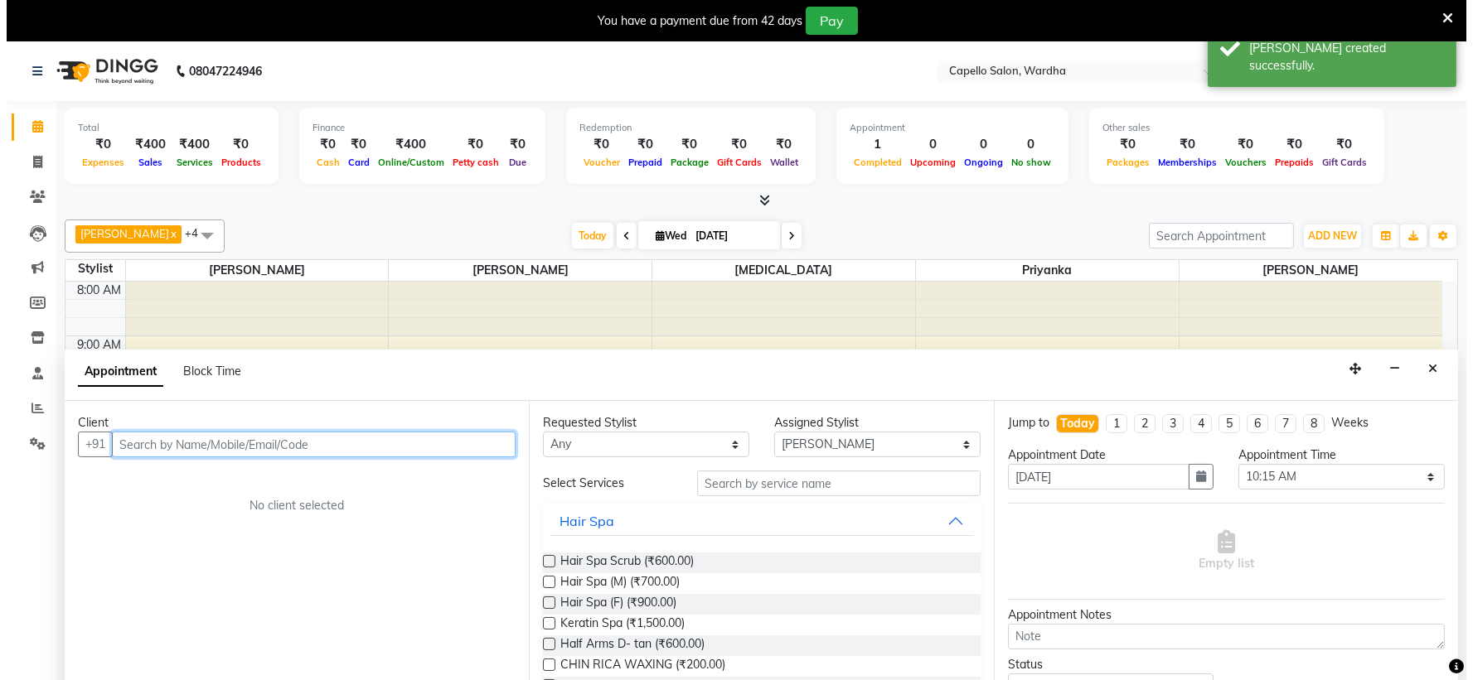
scroll to position [42, 0]
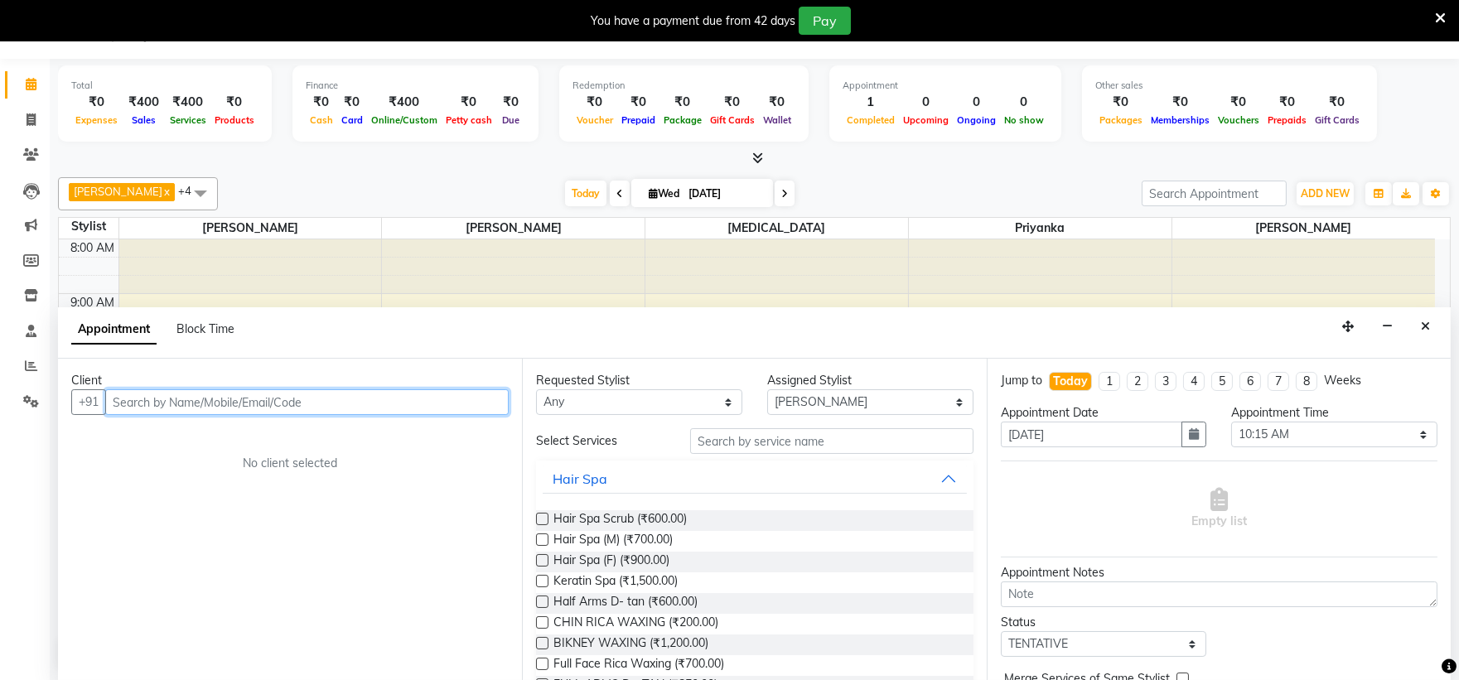
click at [365, 399] on input "text" at bounding box center [307, 403] width 404 height 26
type input "+"
type input "9699674505"
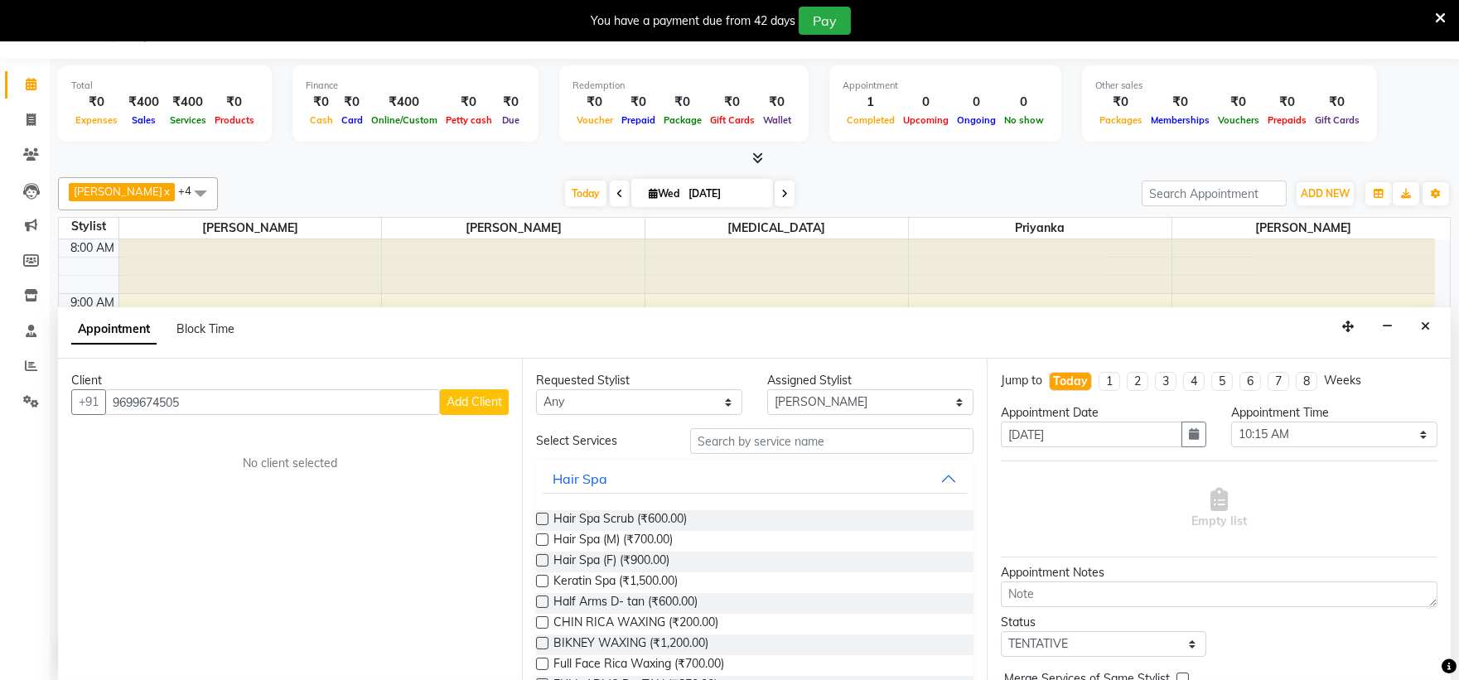
click at [473, 394] on span "Add Client" at bounding box center [475, 401] width 56 height 15
select select "22"
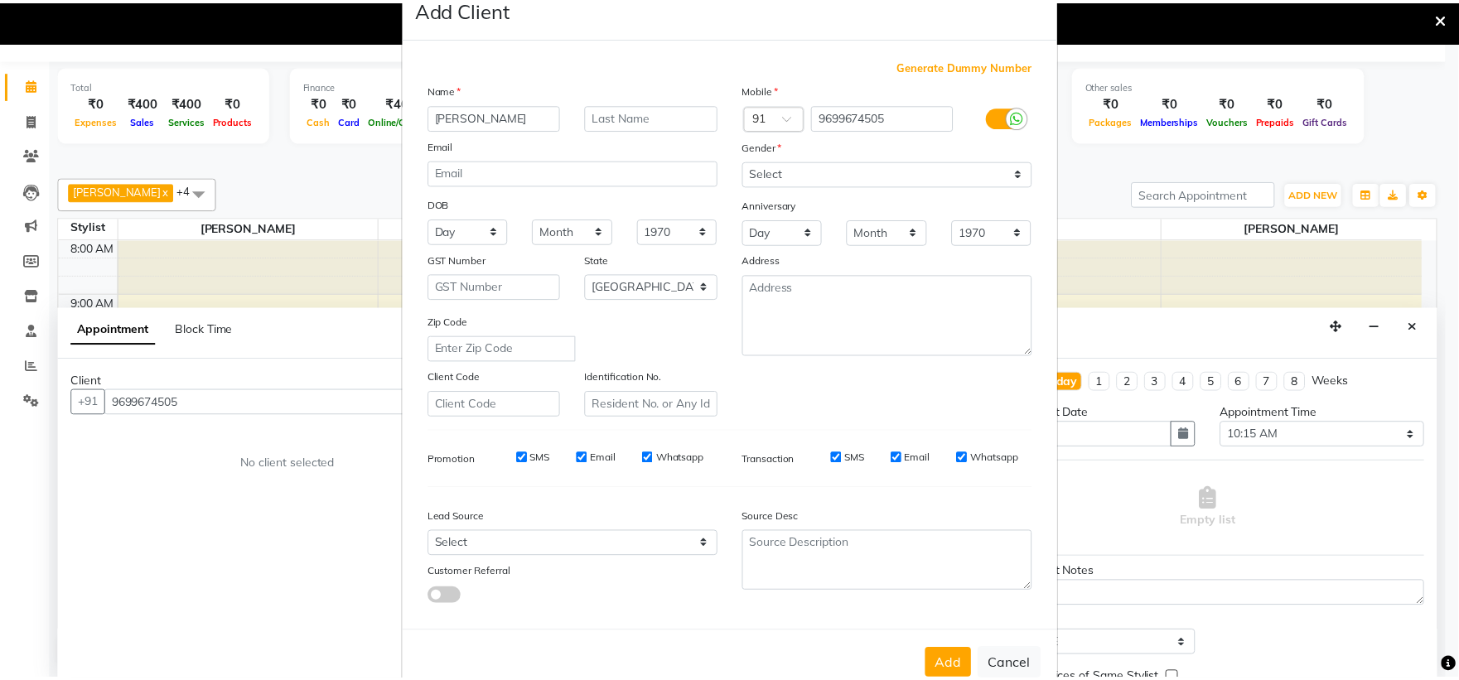
scroll to position [85, 0]
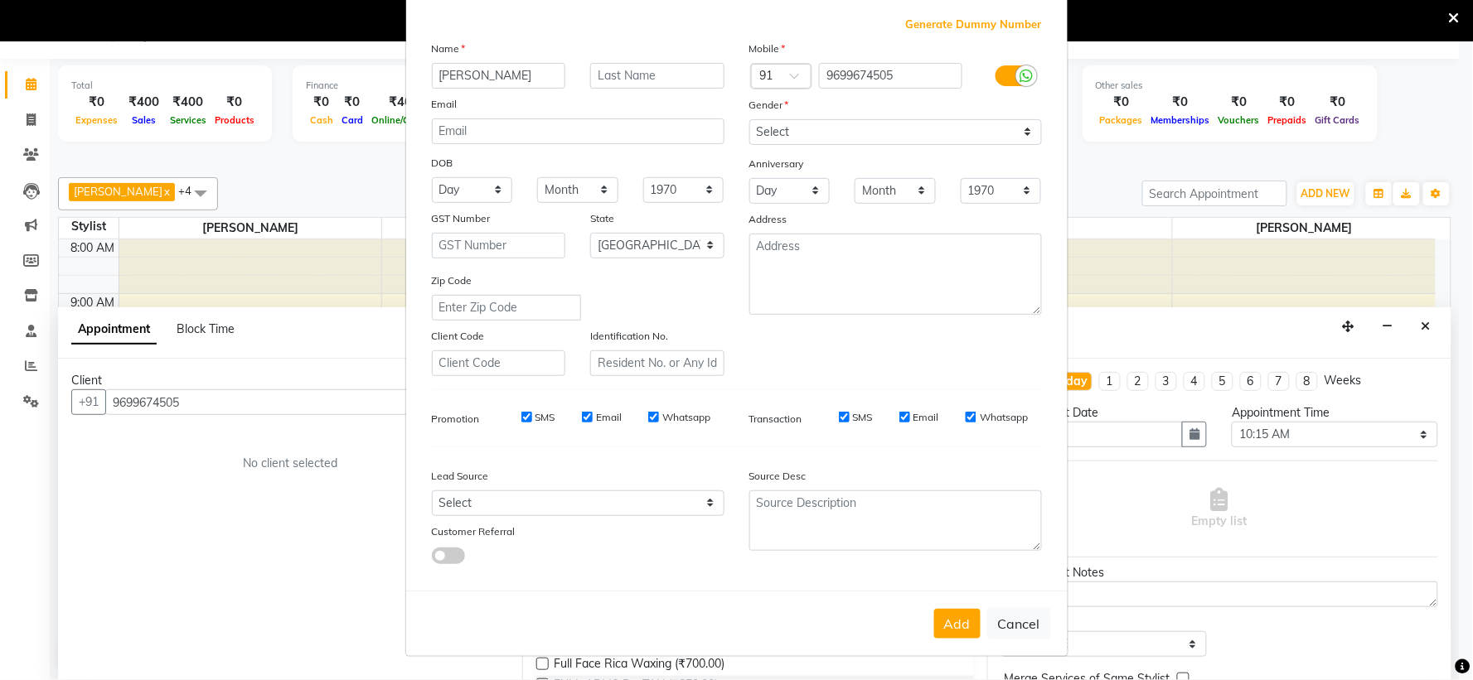
type input "[PERSON_NAME]"
click at [827, 136] on select "Select [DEMOGRAPHIC_DATA] [DEMOGRAPHIC_DATA] Other Prefer Not To Say" at bounding box center [895, 132] width 293 height 26
select select "[DEMOGRAPHIC_DATA]"
click at [749, 119] on select "Select [DEMOGRAPHIC_DATA] [DEMOGRAPHIC_DATA] Other Prefer Not To Say" at bounding box center [895, 132] width 293 height 26
click at [495, 76] on input "[PERSON_NAME]" at bounding box center [499, 76] width 134 height 26
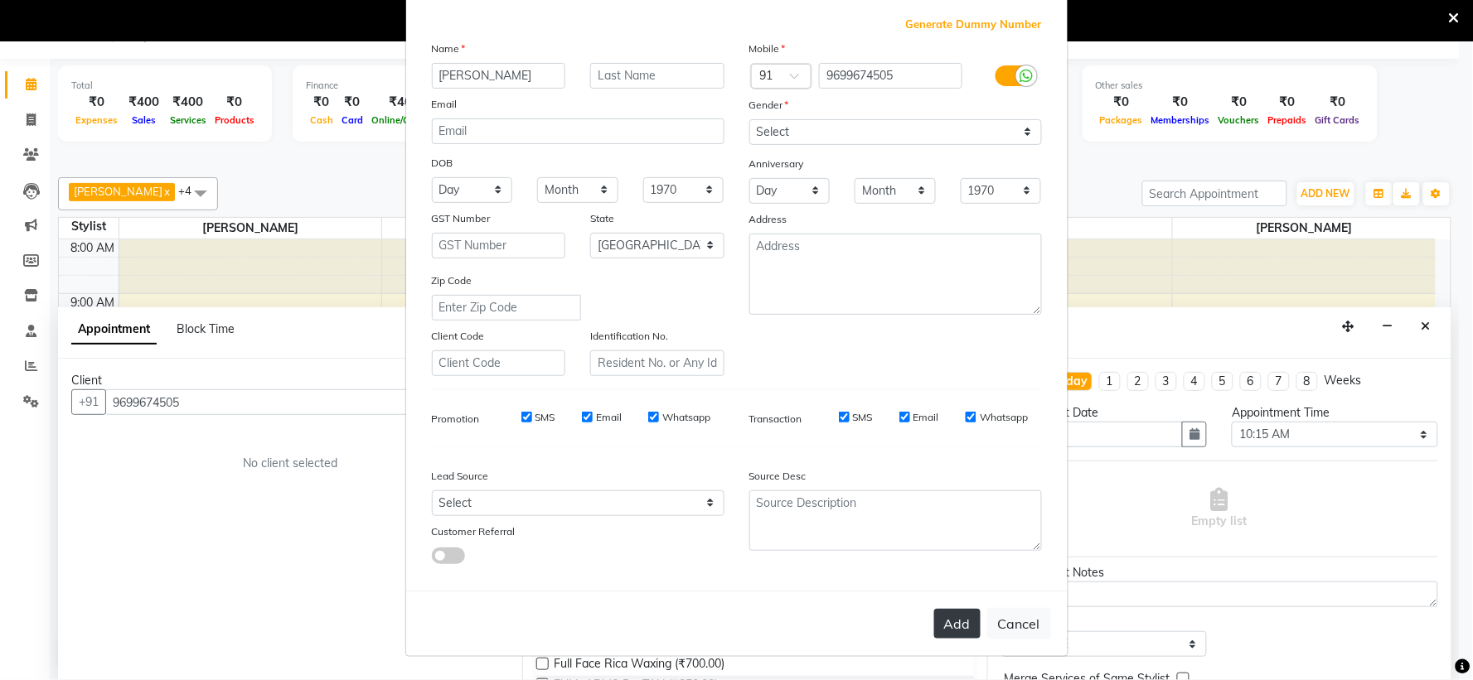
click at [956, 614] on button "Add" at bounding box center [957, 624] width 46 height 30
select select
select select "null"
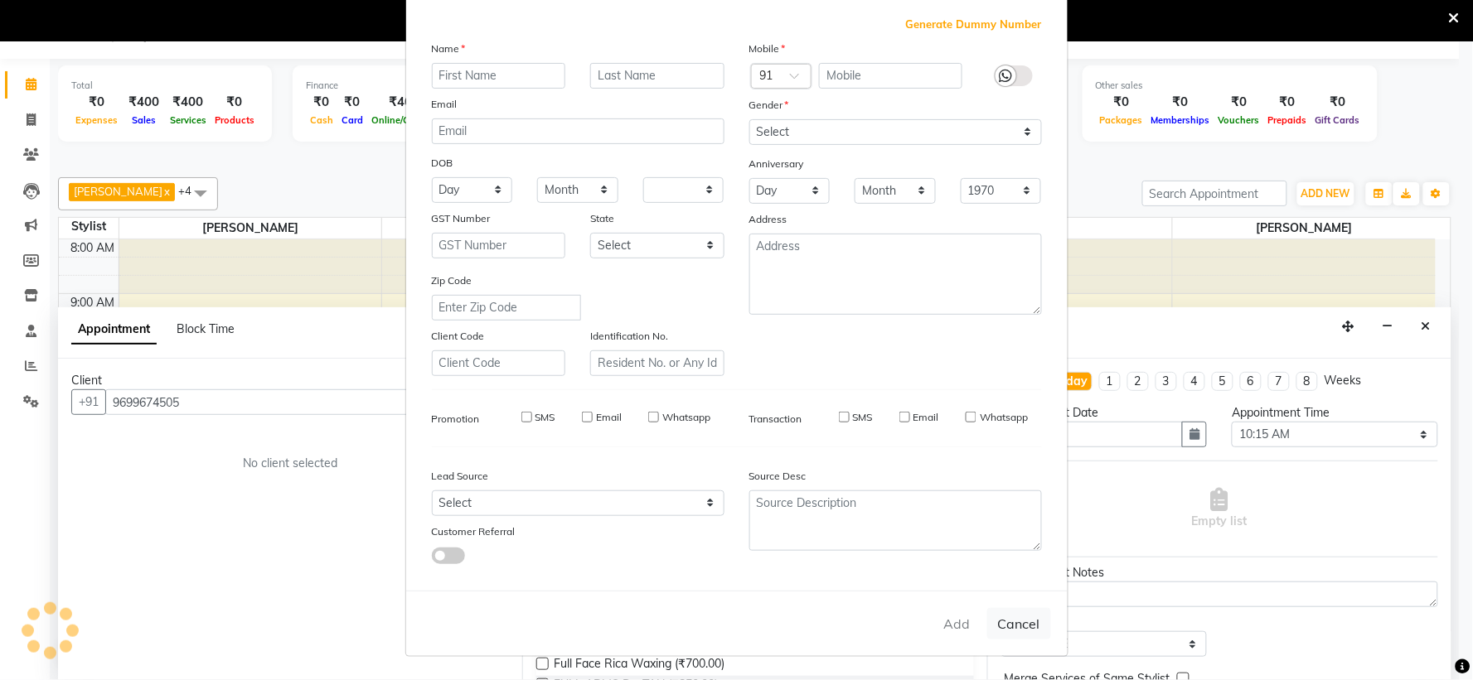
select select
checkbox input "false"
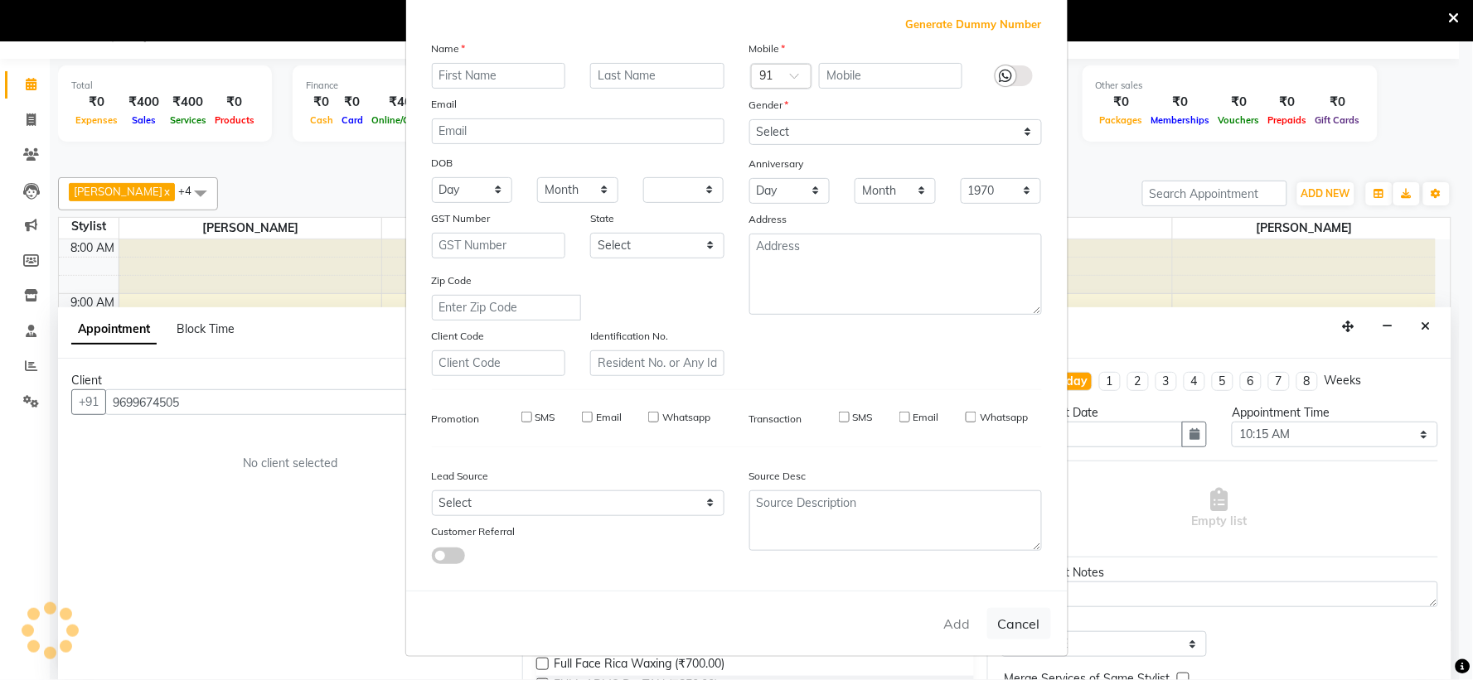
checkbox input "false"
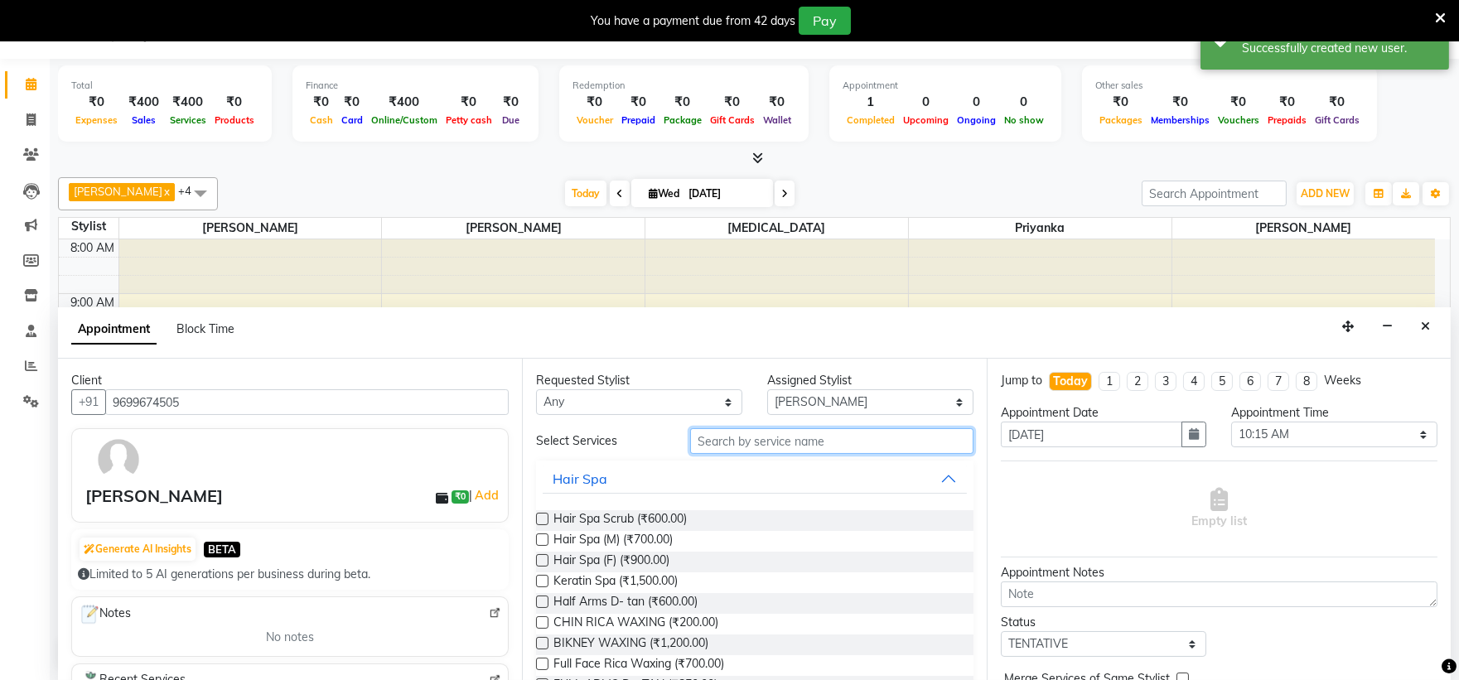
click at [779, 439] on input "text" at bounding box center [831, 441] width 283 height 26
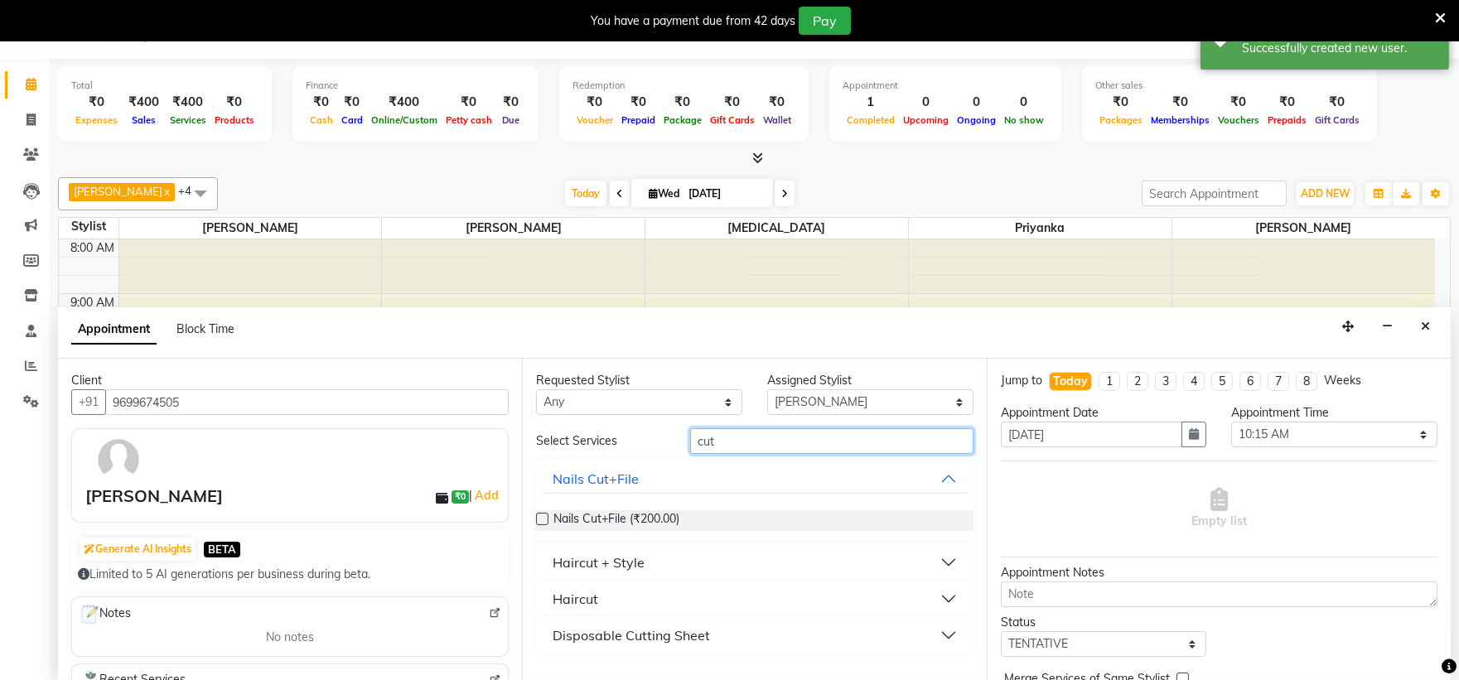
type input "cut"
click at [601, 594] on button "Haircut" at bounding box center [755, 599] width 424 height 30
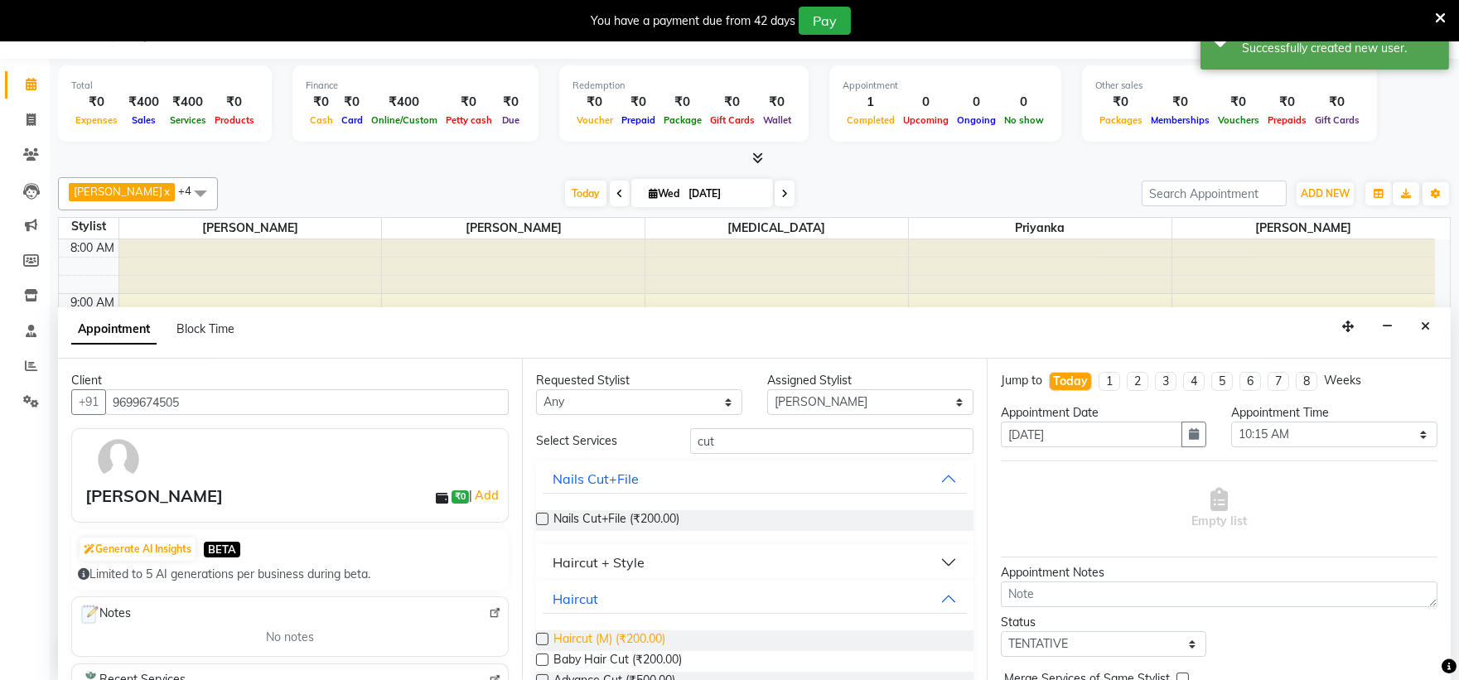
click at [599, 641] on span "Haircut (M) (₹200.00)" at bounding box center [610, 641] width 112 height 21
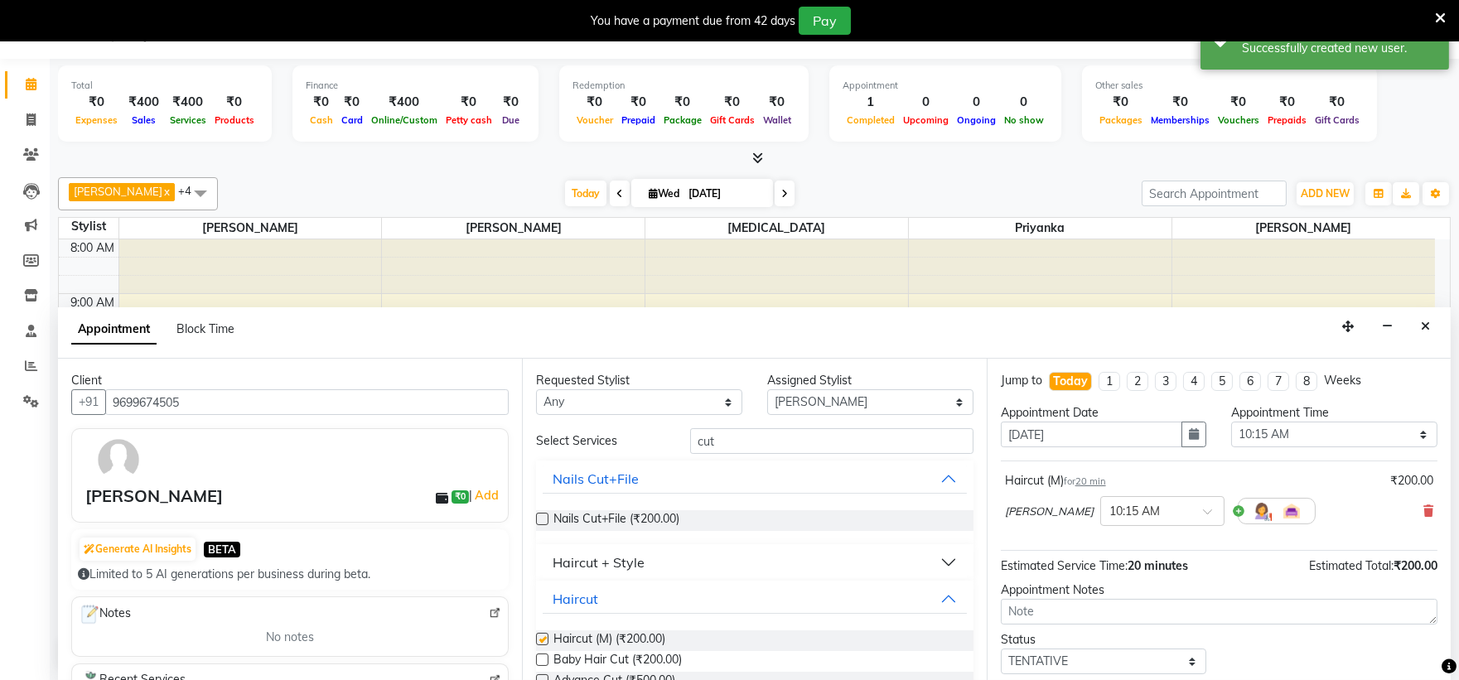
checkbox input "false"
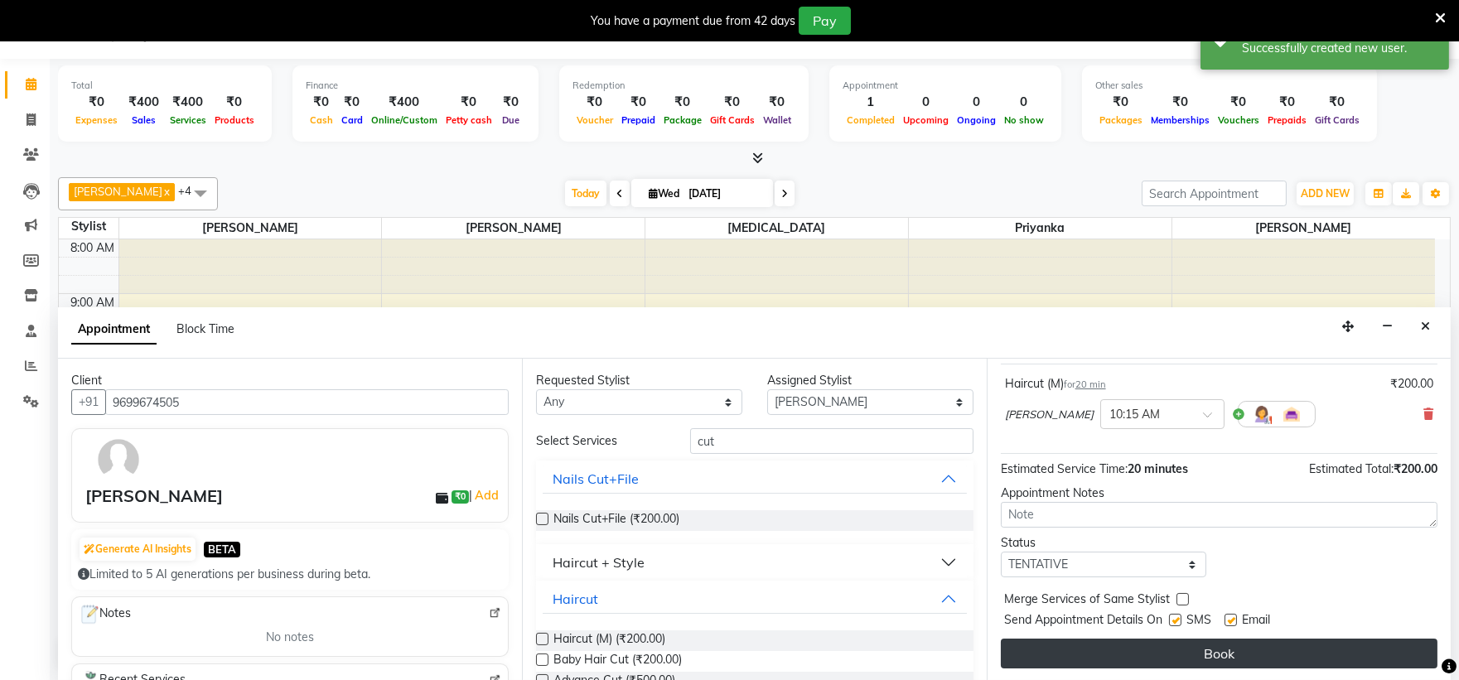
scroll to position [98, 0]
click at [1148, 641] on button "Book" at bounding box center [1219, 653] width 437 height 30
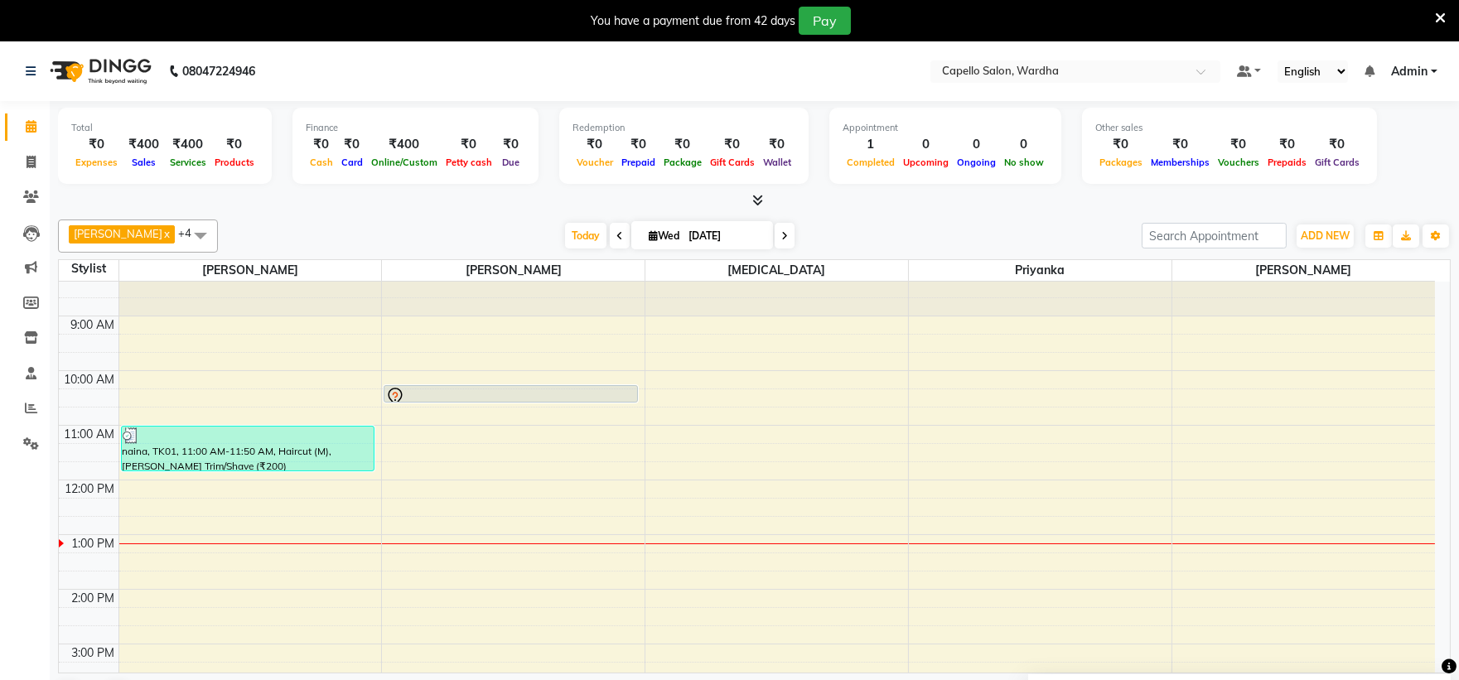
scroll to position [0, 0]
